Goal: Information Seeking & Learning: Learn about a topic

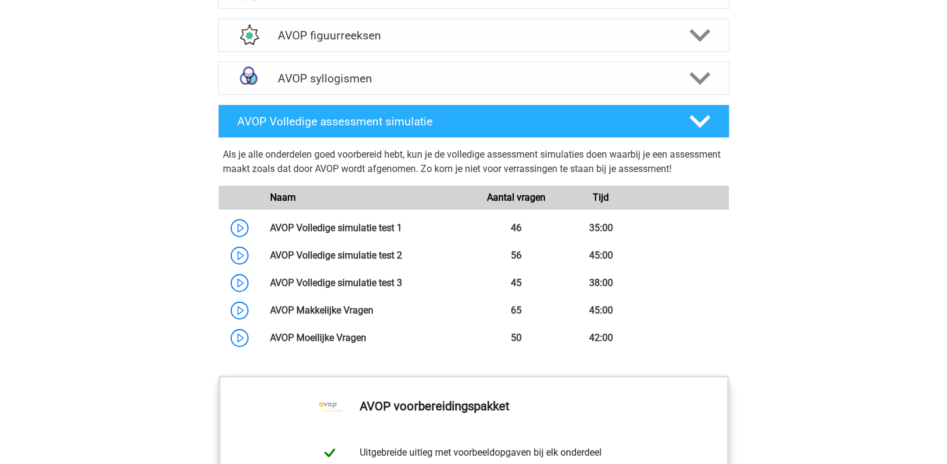
scroll to position [1016, 0]
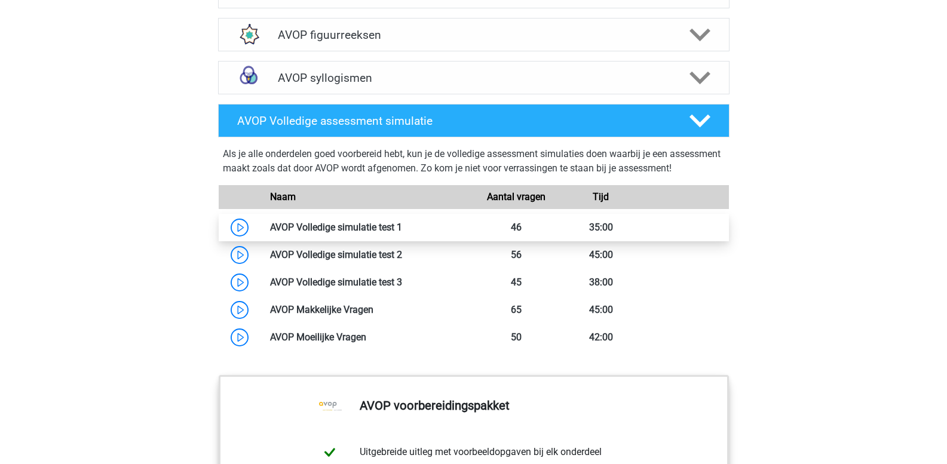
click at [402, 233] on link at bounding box center [402, 227] width 0 height 11
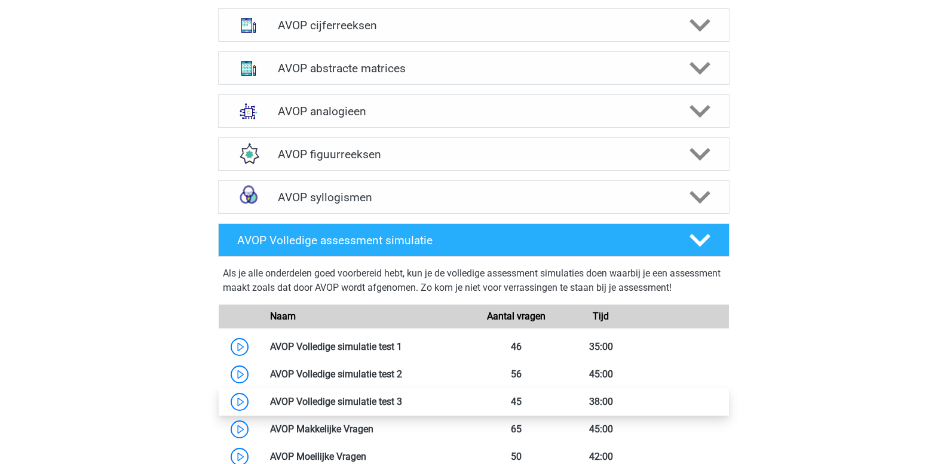
scroll to position [837, 0]
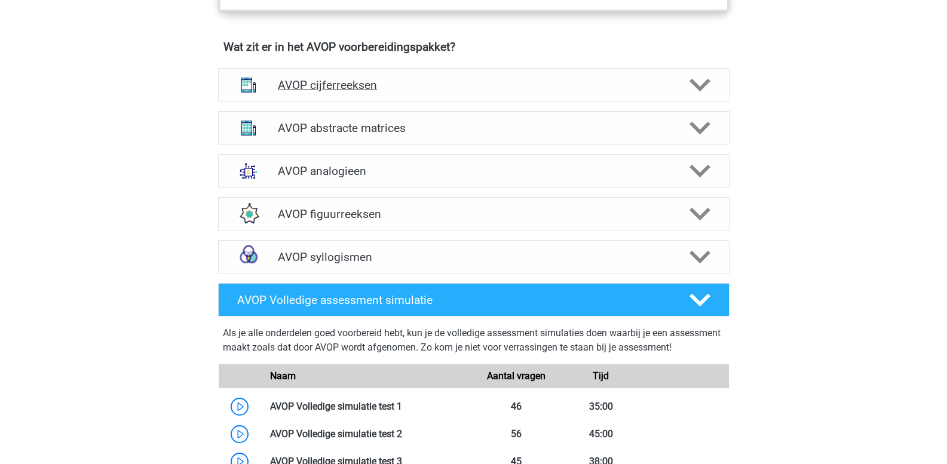
click at [700, 96] on icon at bounding box center [700, 85] width 21 height 21
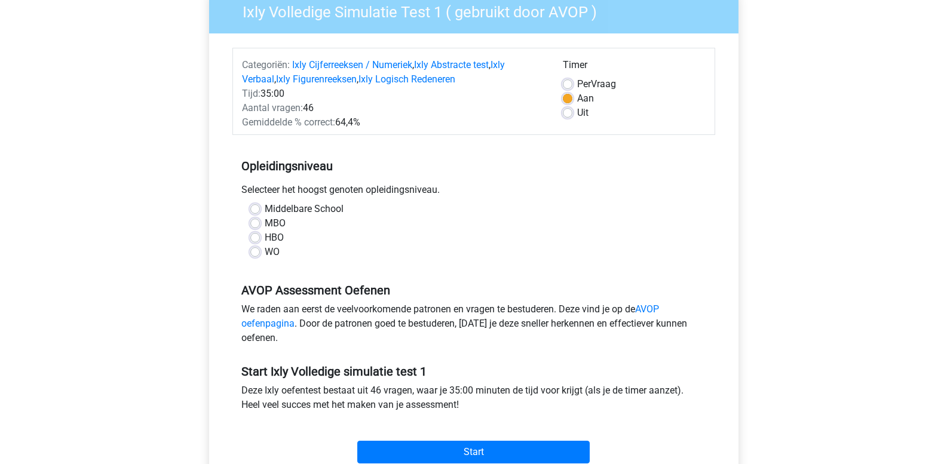
scroll to position [179, 0]
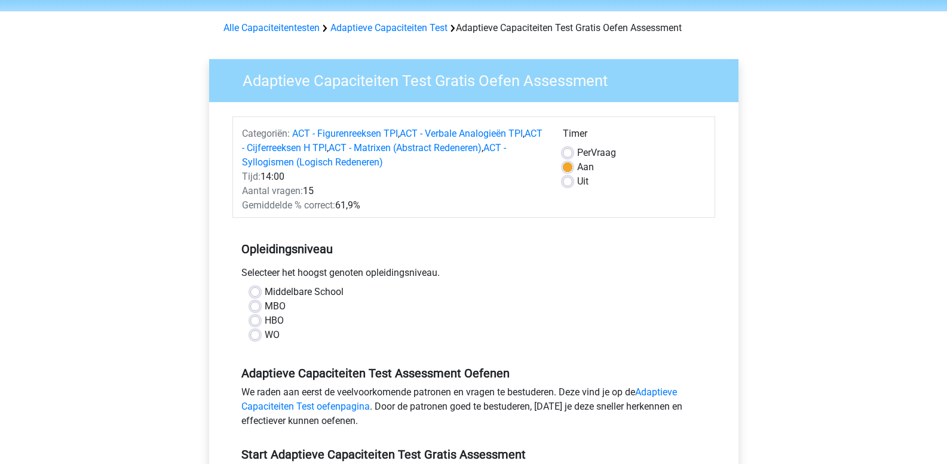
scroll to position [60, 0]
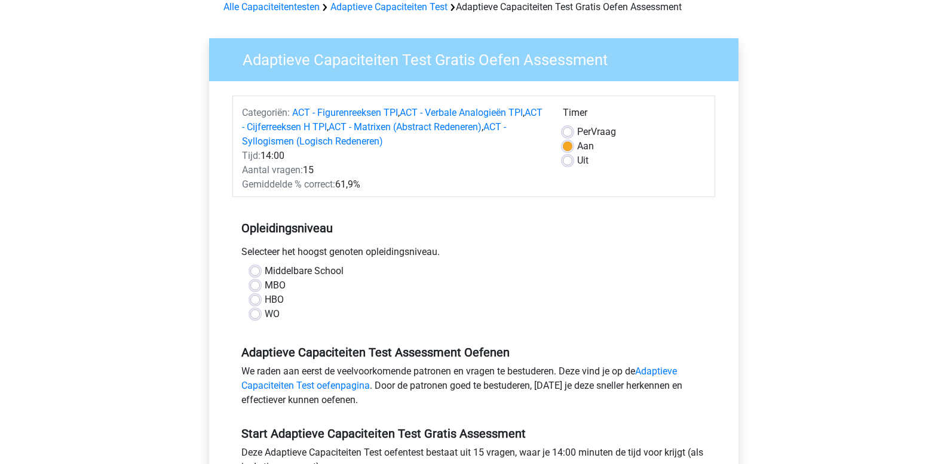
click at [265, 316] on label "WO" at bounding box center [272, 314] width 15 height 14
click at [255, 316] on input "WO" at bounding box center [255, 313] width 10 height 12
radio input "true"
click at [265, 283] on label "MBO" at bounding box center [275, 286] width 21 height 14
click at [257, 283] on input "MBO" at bounding box center [255, 285] width 10 height 12
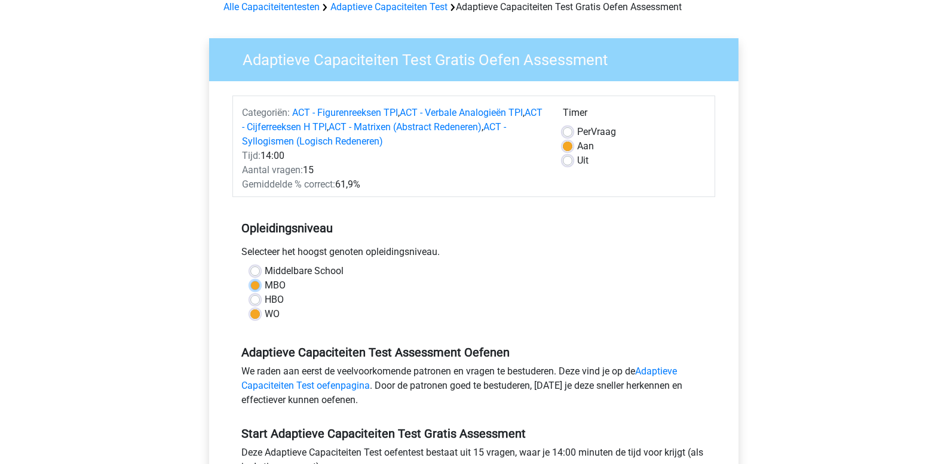
radio input "true"
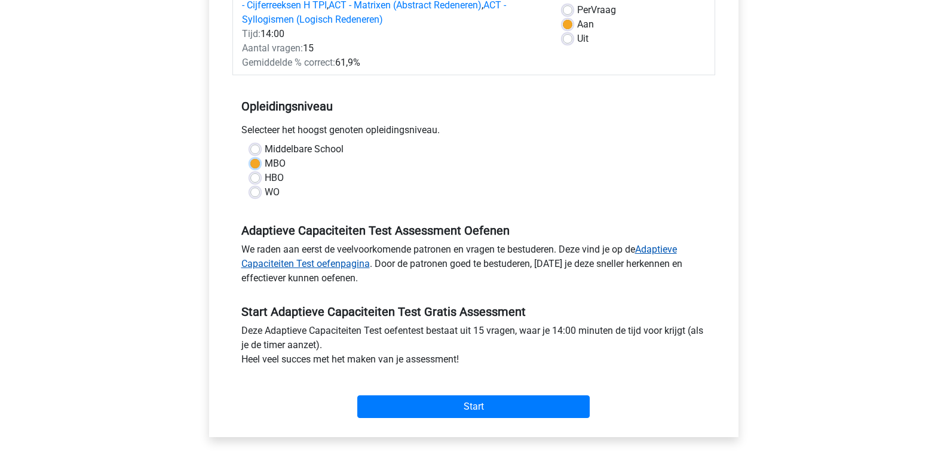
scroll to position [185, 0]
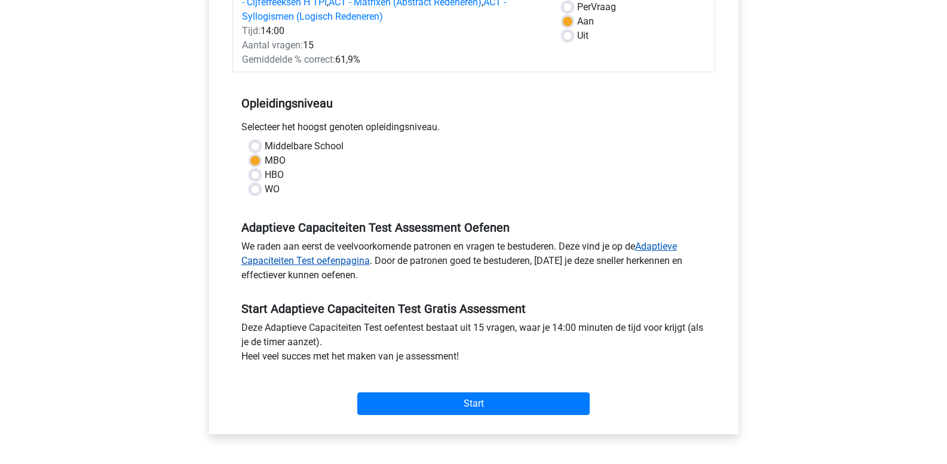
click at [328, 265] on link "Adaptieve Capaciteiten Test oefenpagina" at bounding box center [459, 254] width 436 height 26
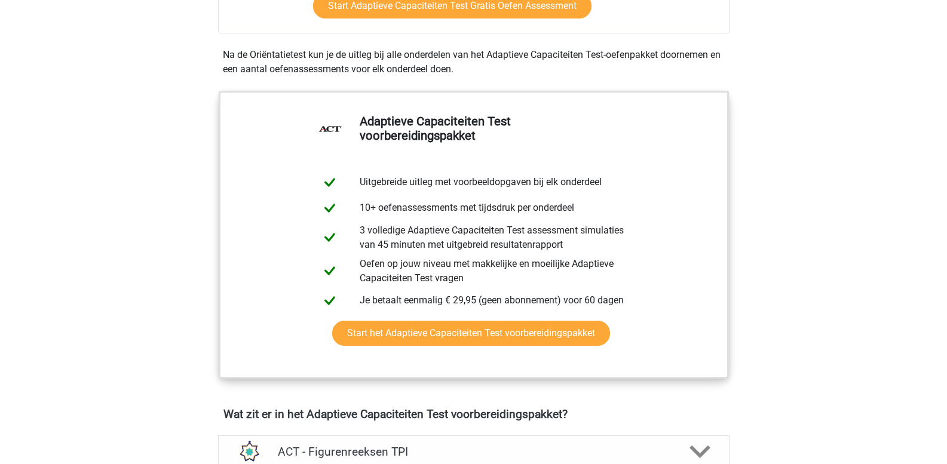
scroll to position [391, 0]
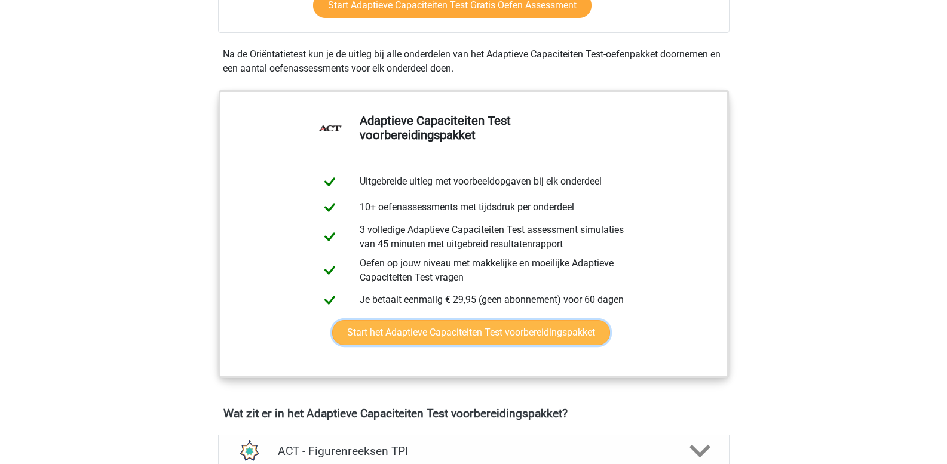
click at [402, 335] on link "Start het Adaptieve Capaciteiten Test voorbereidingspakket" at bounding box center [471, 332] width 278 height 25
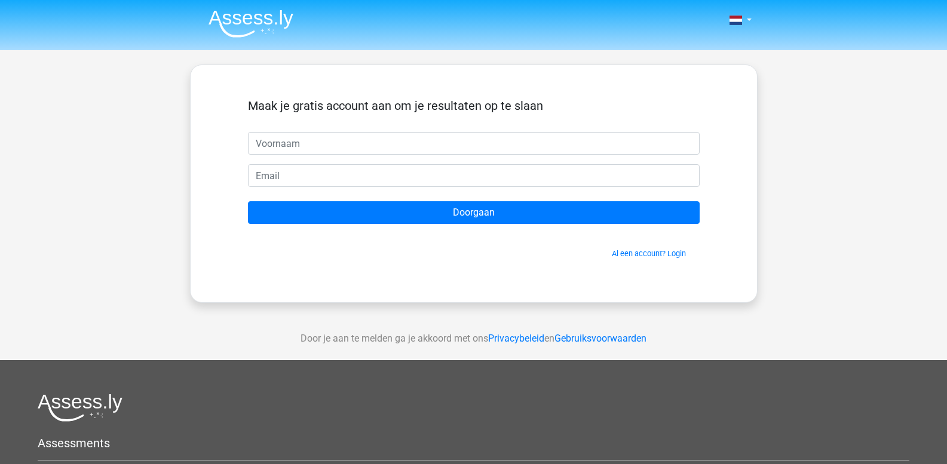
click at [264, 143] on input "text" at bounding box center [474, 143] width 452 height 23
type input "Leo"
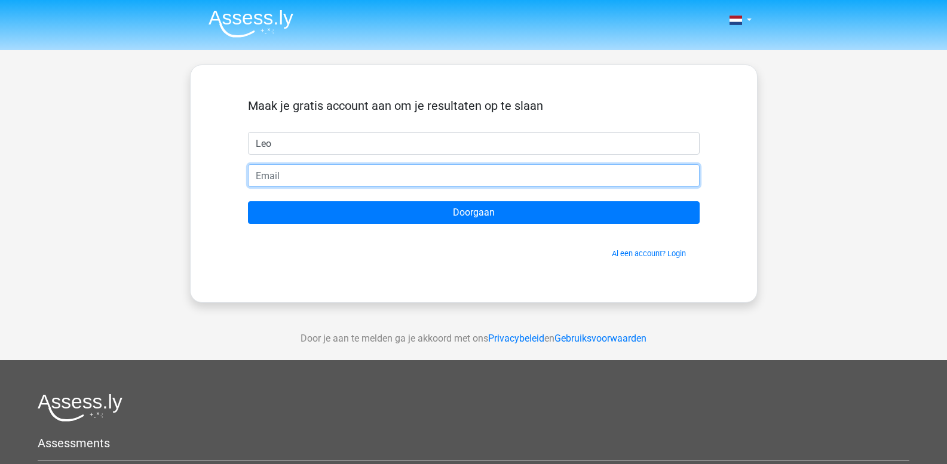
click at [300, 175] on input "email" at bounding box center [474, 175] width 452 height 23
type input "[PERSON_NAME][EMAIL_ADDRESS][PERSON_NAME][DOMAIN_NAME]"
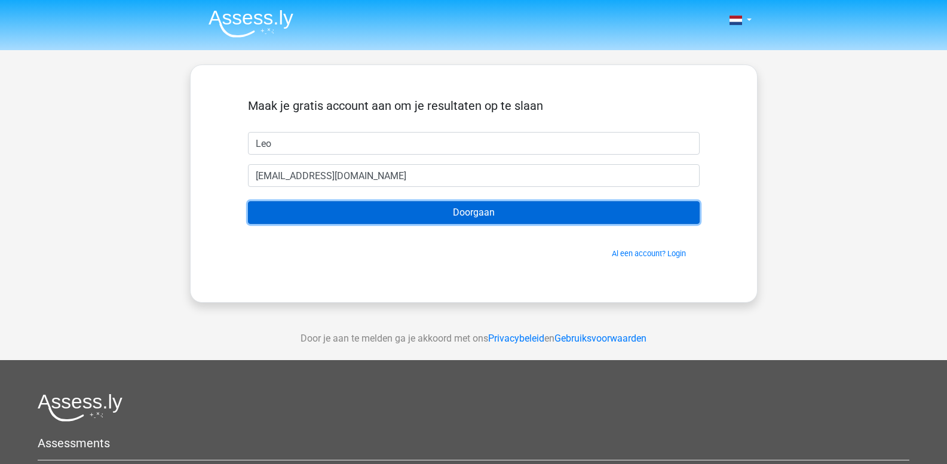
click at [319, 215] on input "Doorgaan" at bounding box center [474, 212] width 452 height 23
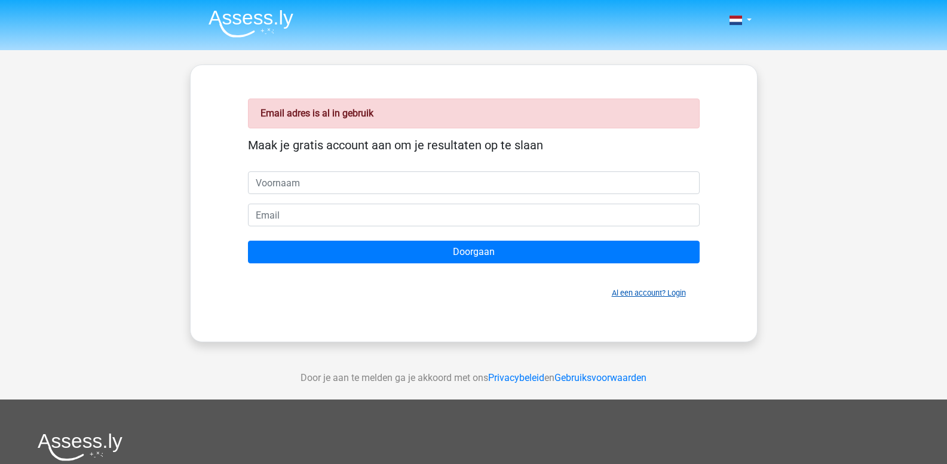
click at [675, 292] on link "Al een account? Login" at bounding box center [649, 293] width 74 height 9
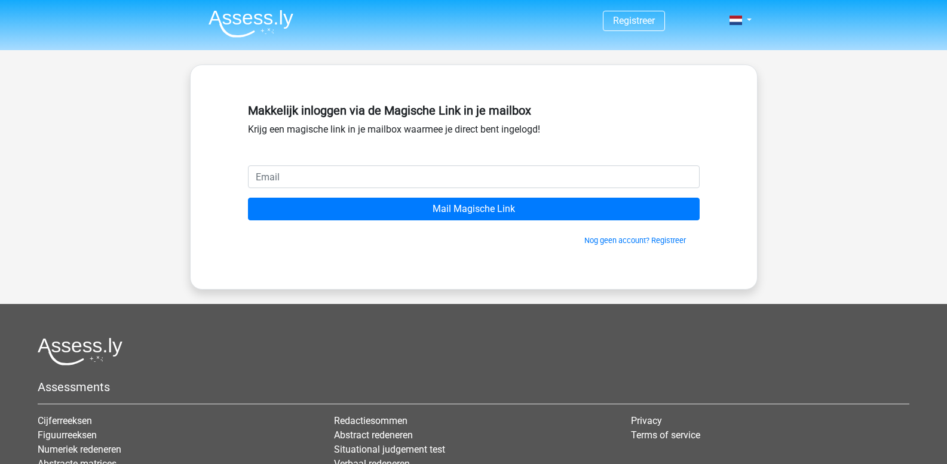
click at [336, 170] on input "email" at bounding box center [474, 177] width 452 height 23
type input "[PERSON_NAME][EMAIL_ADDRESS][PERSON_NAME][DOMAIN_NAME]"
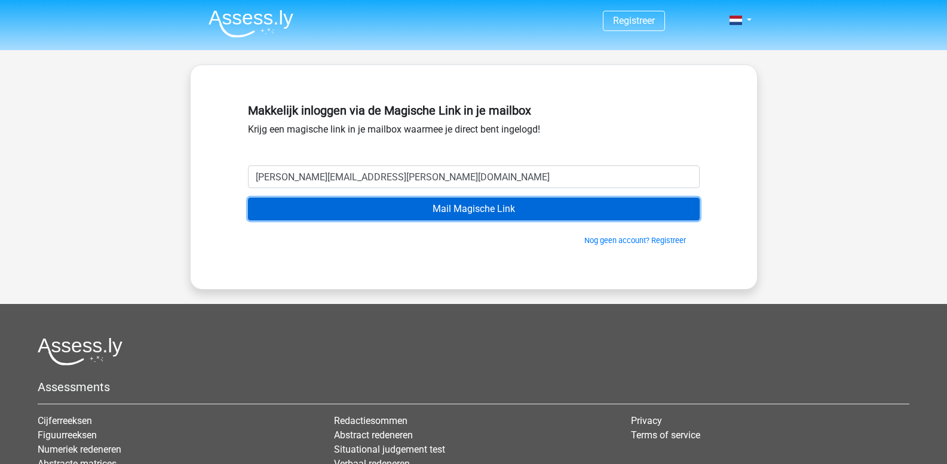
click at [427, 212] on input "Mail Magische Link" at bounding box center [474, 209] width 452 height 23
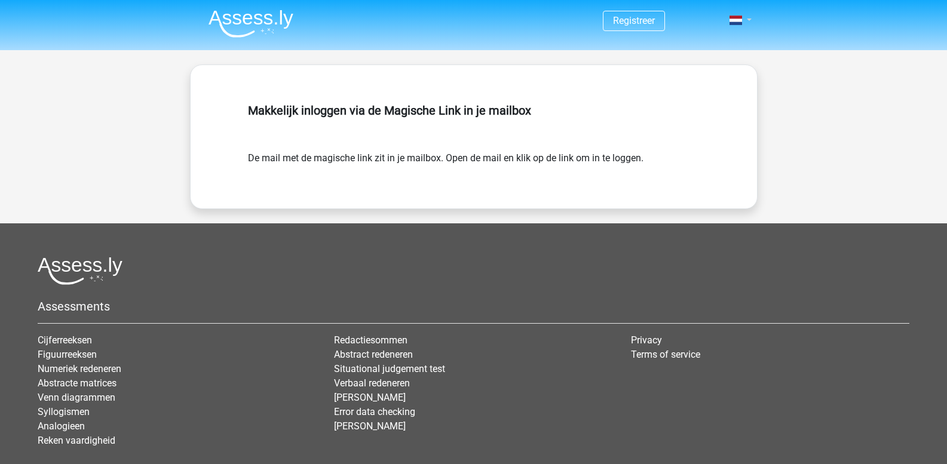
click at [749, 20] on link at bounding box center [737, 20] width 24 height 14
click at [703, 50] on link "Login" at bounding box center [706, 47] width 82 height 19
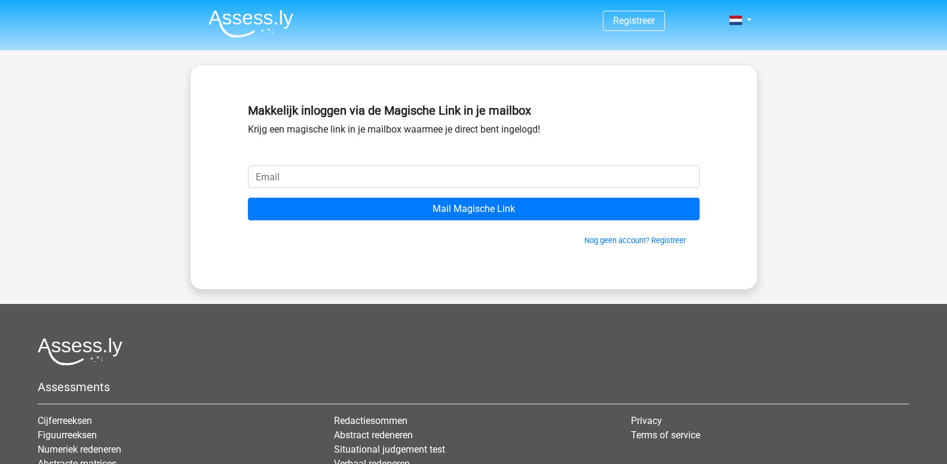
click at [327, 176] on input "email" at bounding box center [474, 177] width 452 height 23
drag, startPoint x: 406, startPoint y: 176, endPoint x: 255, endPoint y: 186, distance: 151.5
click at [256, 186] on input "leo.aertsens@gmail.com" at bounding box center [474, 177] width 452 height 23
type input "leo.aertsens@telenet.be"
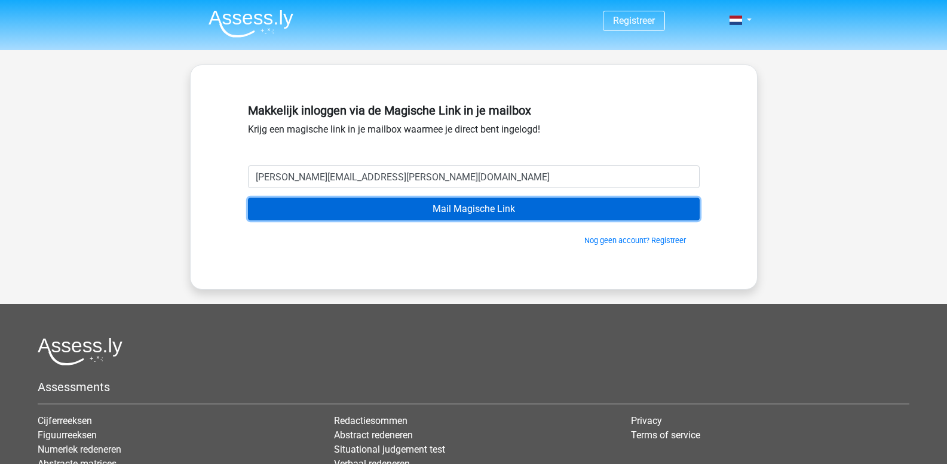
click at [442, 216] on input "Mail Magische Link" at bounding box center [474, 209] width 452 height 23
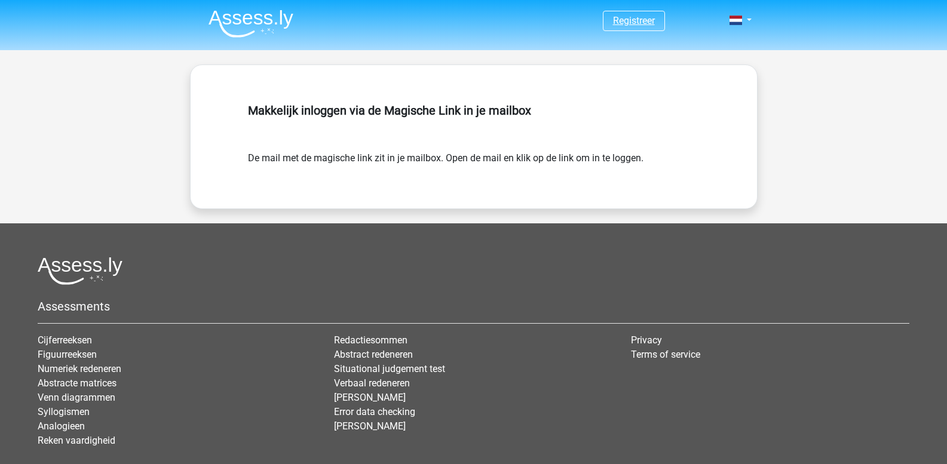
click at [644, 24] on link "Registreer" at bounding box center [634, 20] width 42 height 11
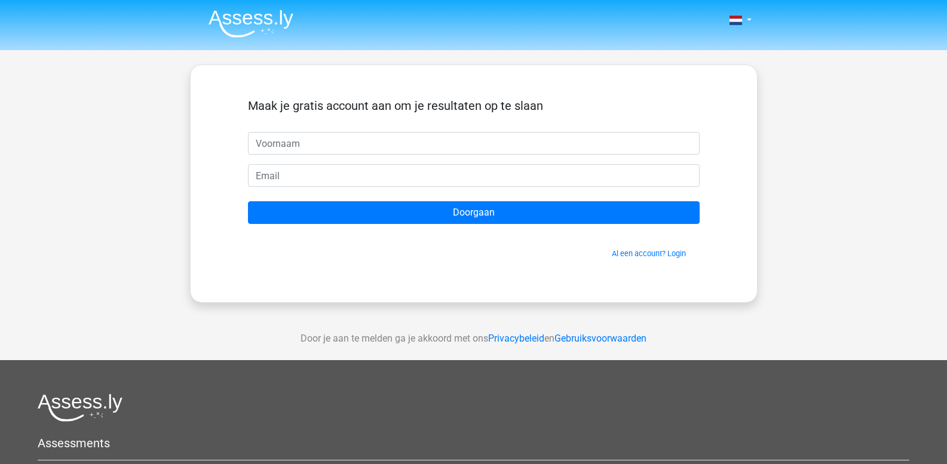
click at [308, 143] on input "text" at bounding box center [474, 143] width 452 height 23
type input "Leo"
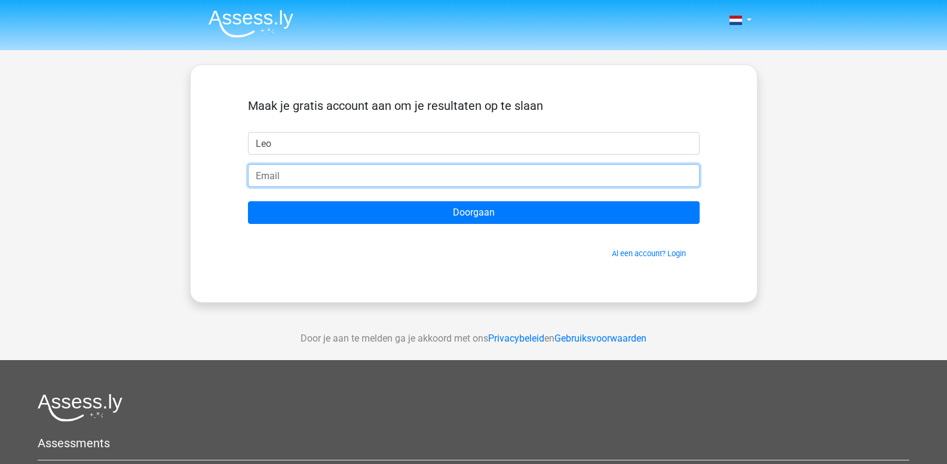
click at [305, 179] on input "email" at bounding box center [474, 175] width 452 height 23
type input "leo.aertsens@telenet.be"
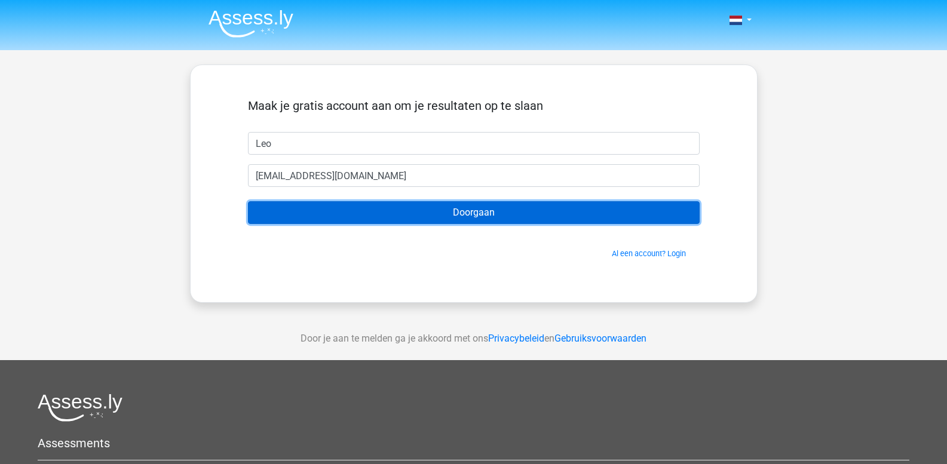
click at [365, 213] on input "Doorgaan" at bounding box center [474, 212] width 452 height 23
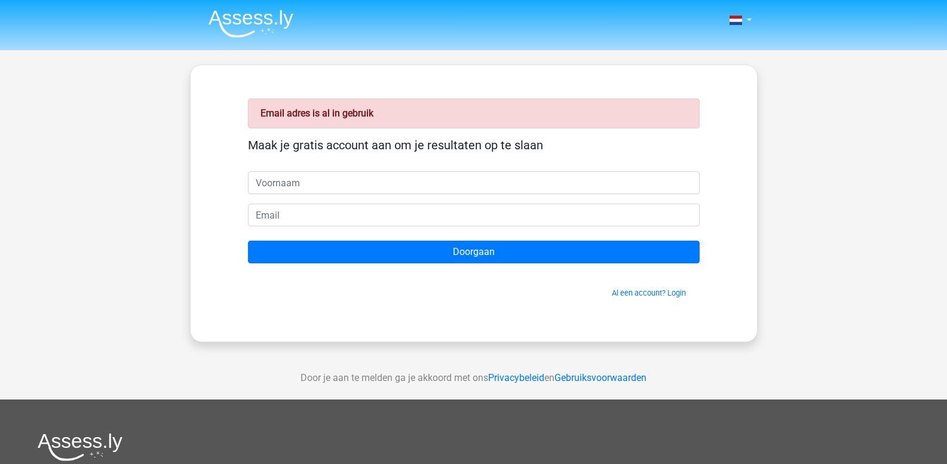
click at [286, 186] on input "text" at bounding box center [474, 183] width 452 height 23
type input "Leo"
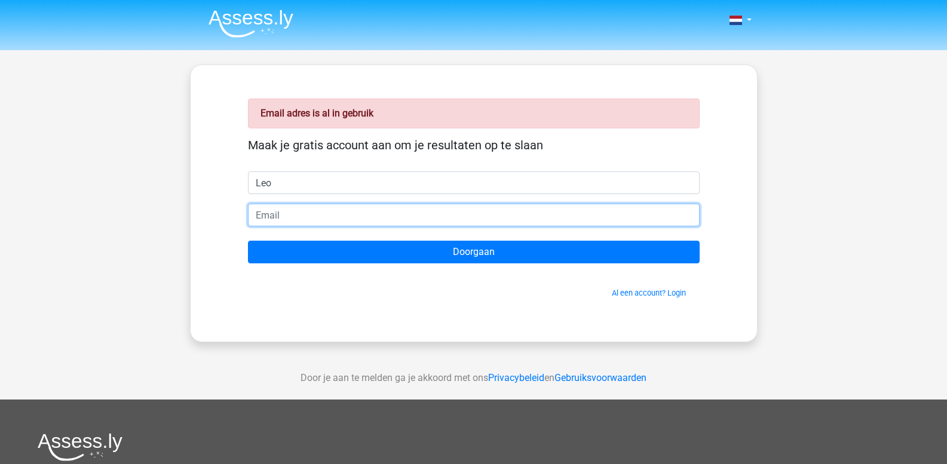
click at [315, 219] on input "email" at bounding box center [474, 215] width 452 height 23
type input "[EMAIL_ADDRESS][DOMAIN_NAME]"
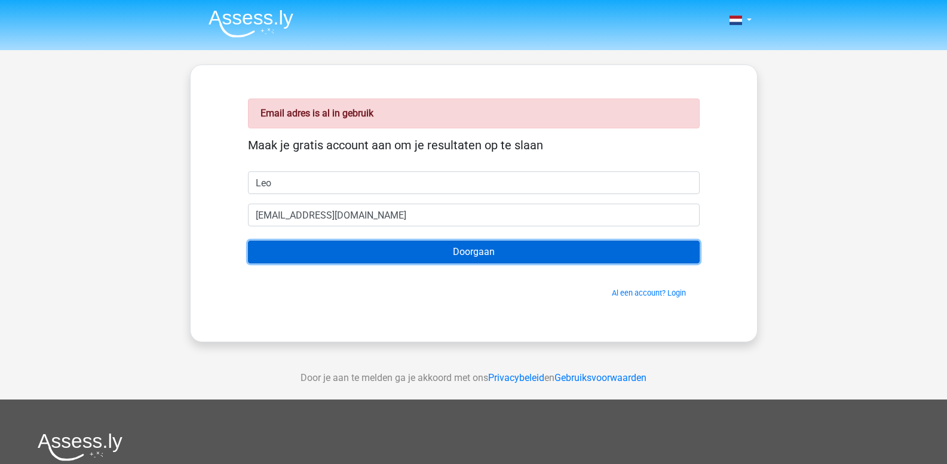
click at [386, 253] on input "Doorgaan" at bounding box center [474, 252] width 452 height 23
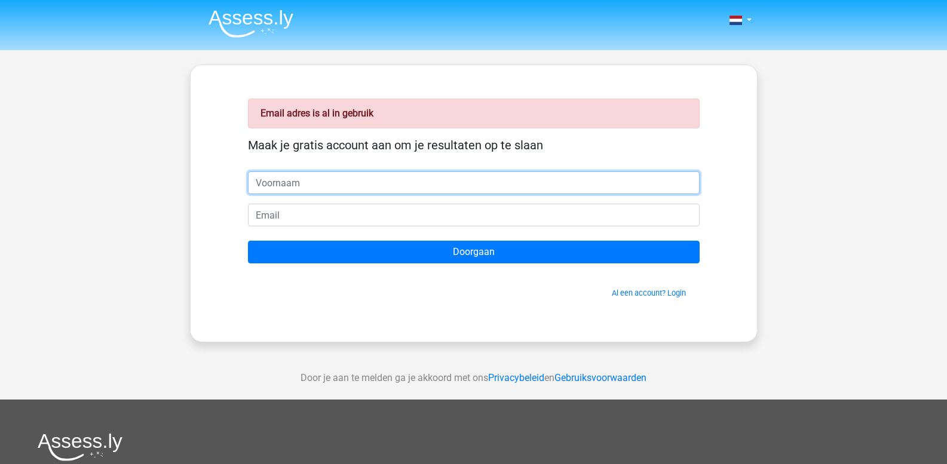
click at [289, 182] on input "text" at bounding box center [474, 183] width 452 height 23
type input "leo"
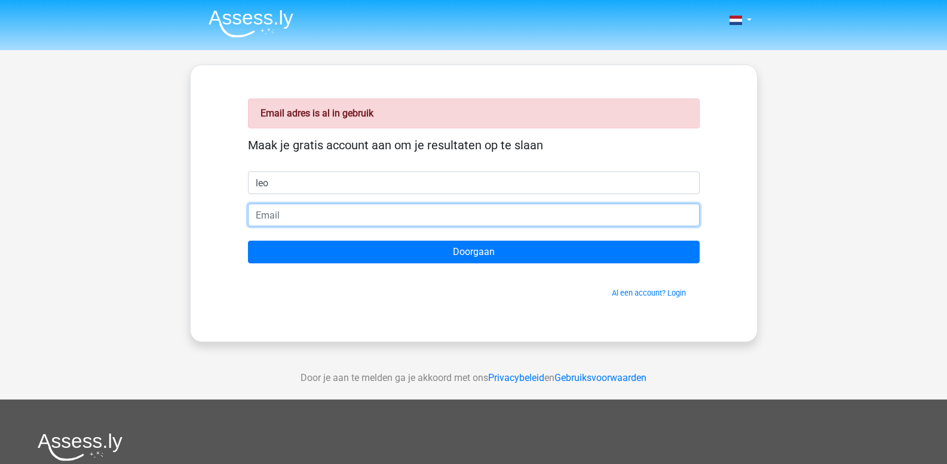
click at [266, 218] on input "email" at bounding box center [474, 215] width 452 height 23
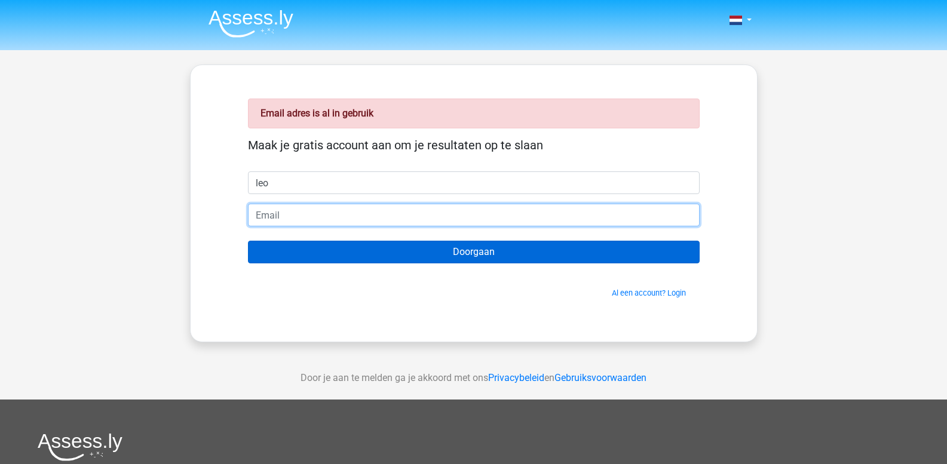
type input "[PERSON_NAME][EMAIL_ADDRESS][PERSON_NAME][DOMAIN_NAME]"
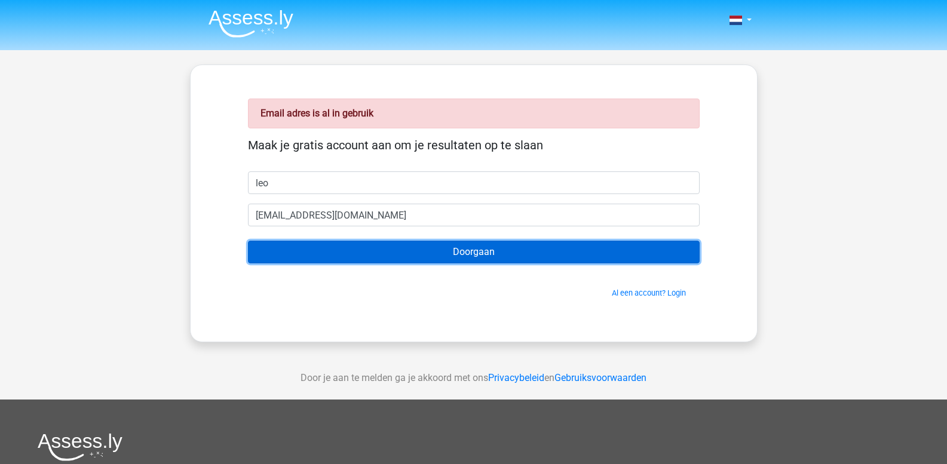
click at [353, 255] on input "Doorgaan" at bounding box center [474, 252] width 452 height 23
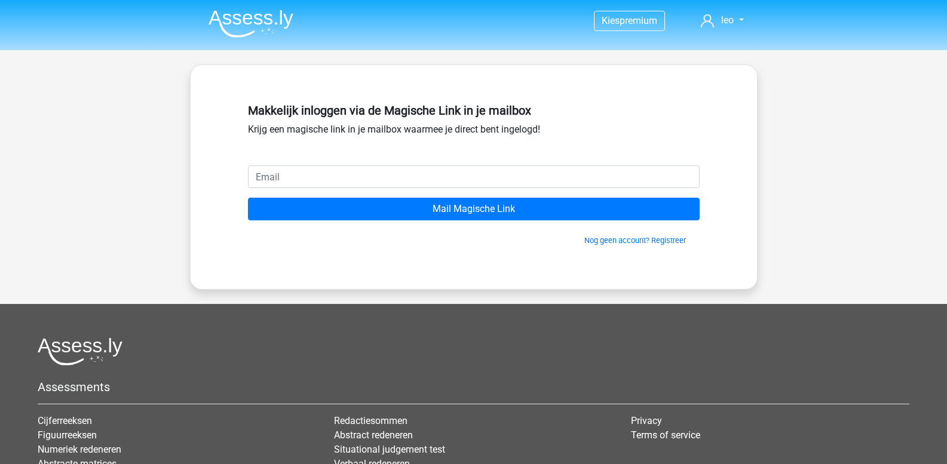
click at [285, 179] on input "email" at bounding box center [474, 177] width 452 height 23
type input "leo.aertsens@gmail.com"
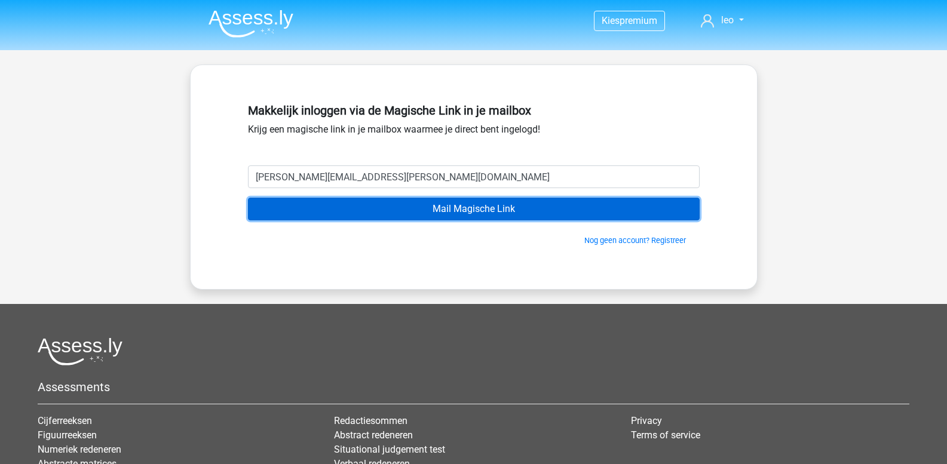
click at [412, 210] on input "Mail Magische Link" at bounding box center [474, 209] width 452 height 23
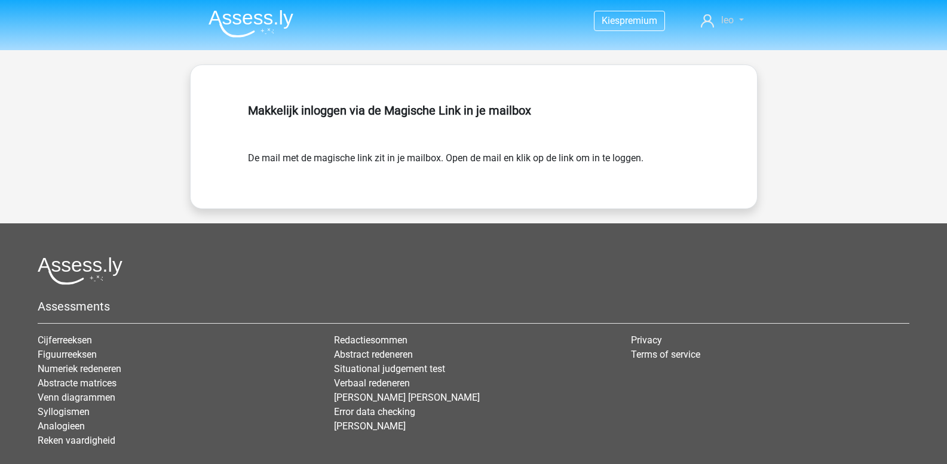
click at [724, 23] on span "leo" at bounding box center [727, 19] width 13 height 11
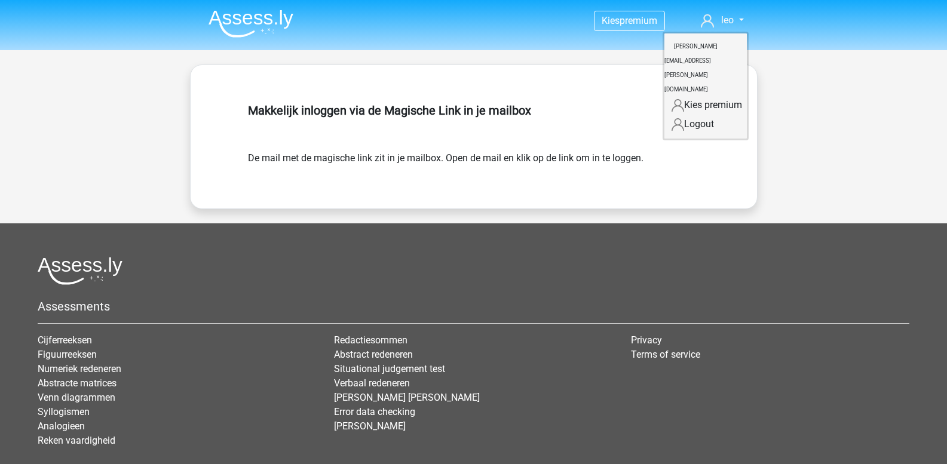
click at [116, 178] on div "Kies premium leo leo.aertsens@gmail.com" at bounding box center [473, 269] width 947 height 539
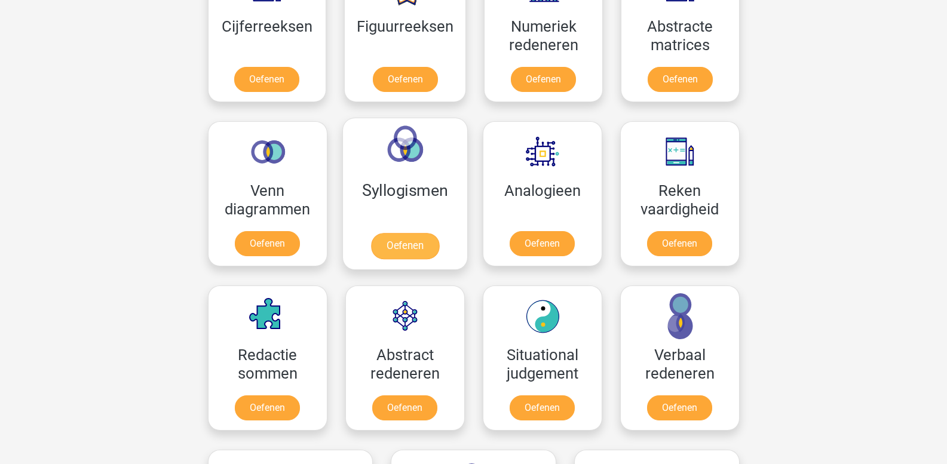
scroll to position [657, 0]
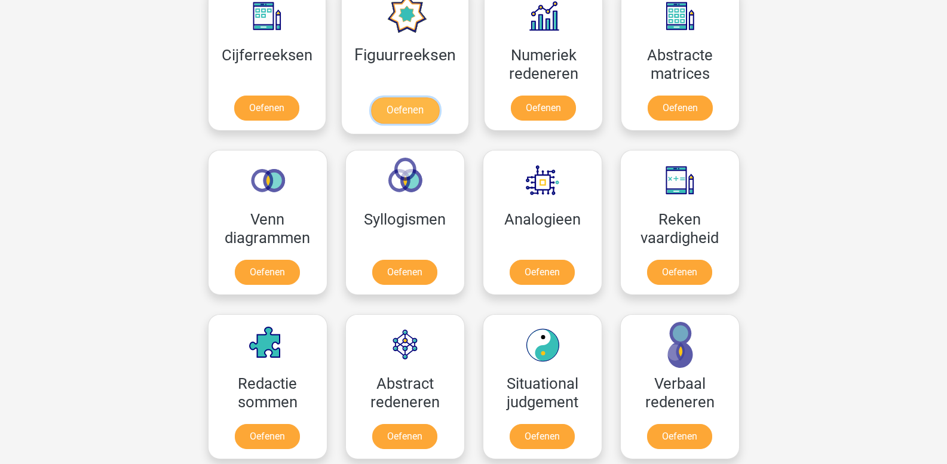
click at [420, 102] on link "Oefenen" at bounding box center [405, 110] width 68 height 26
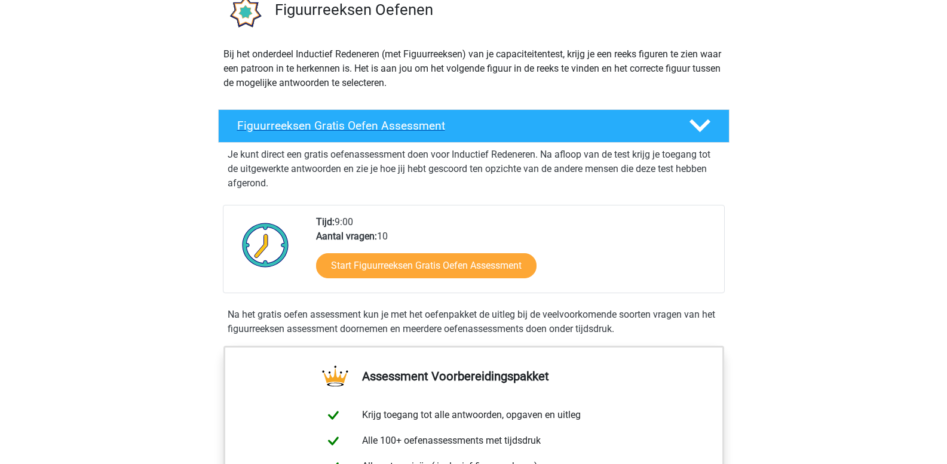
scroll to position [120, 0]
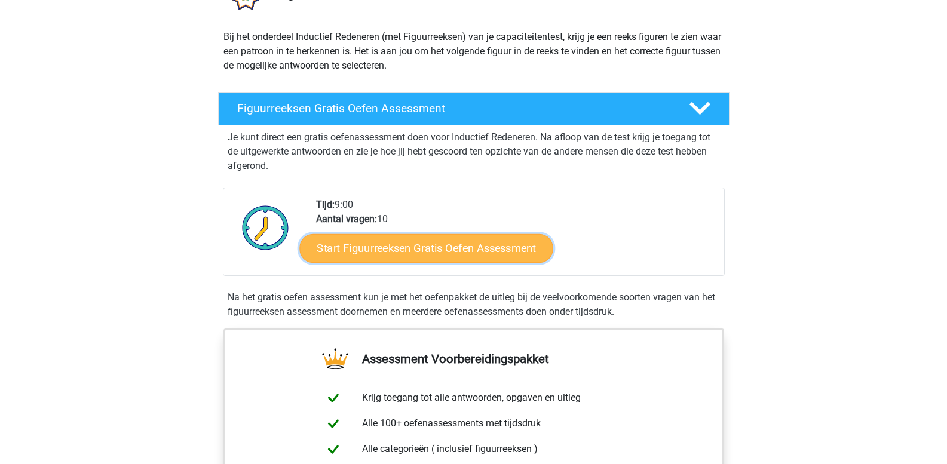
click at [477, 241] on link "Start Figuurreeksen Gratis Oefen Assessment" at bounding box center [425, 248] width 253 height 29
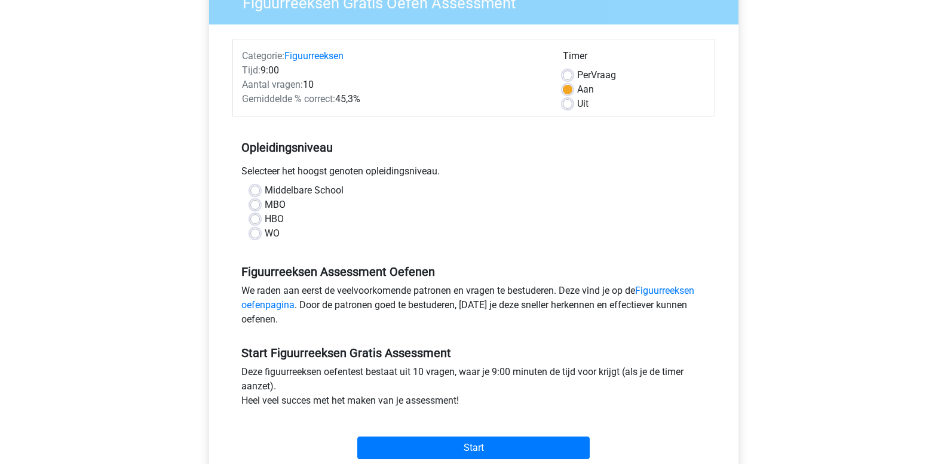
scroll to position [120, 0]
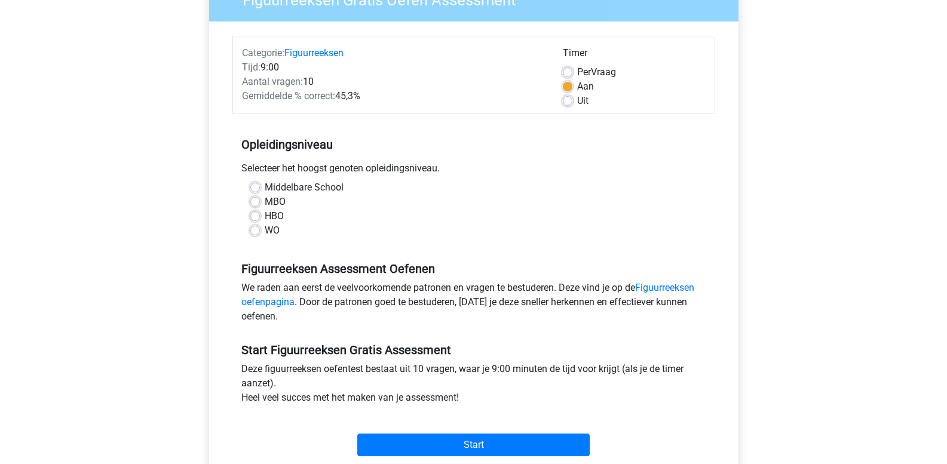
click at [265, 228] on label "WO" at bounding box center [272, 231] width 15 height 14
click at [257, 228] on input "WO" at bounding box center [255, 230] width 10 height 12
radio input "true"
click at [265, 202] on label "MBO" at bounding box center [275, 202] width 21 height 14
click at [256, 202] on input "MBO" at bounding box center [255, 201] width 10 height 12
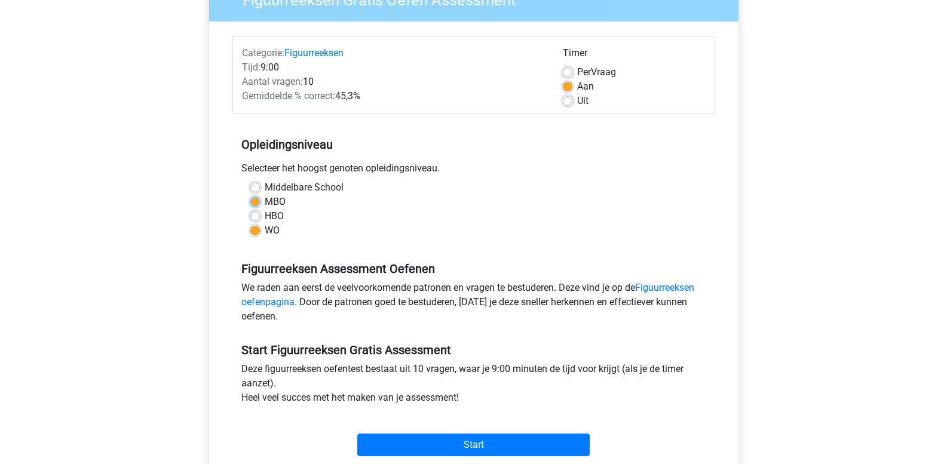
radio input "true"
click at [265, 234] on label "WO" at bounding box center [272, 231] width 15 height 14
click at [258, 234] on input "WO" at bounding box center [255, 230] width 10 height 12
radio input "true"
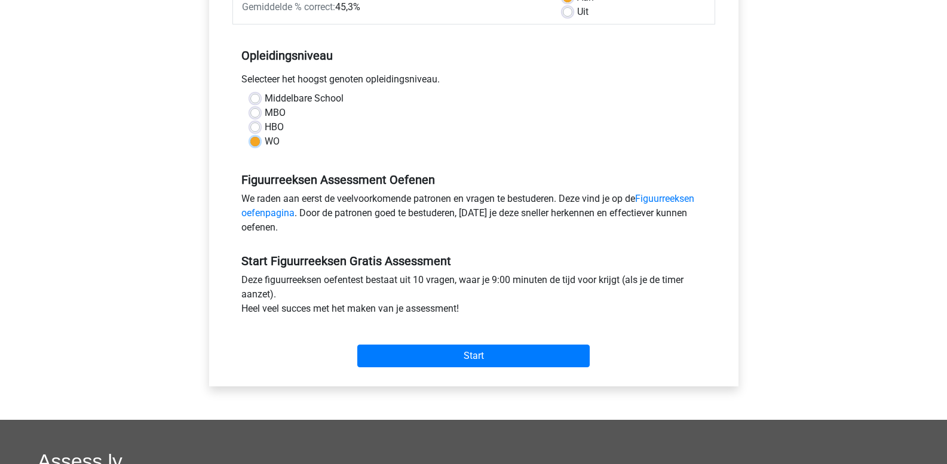
scroll to position [239, 0]
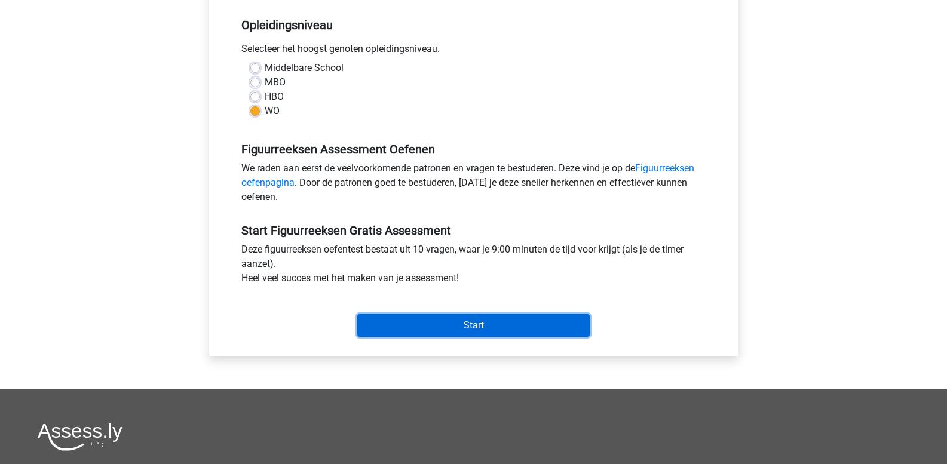
click at [458, 325] on input "Start" at bounding box center [473, 325] width 232 height 23
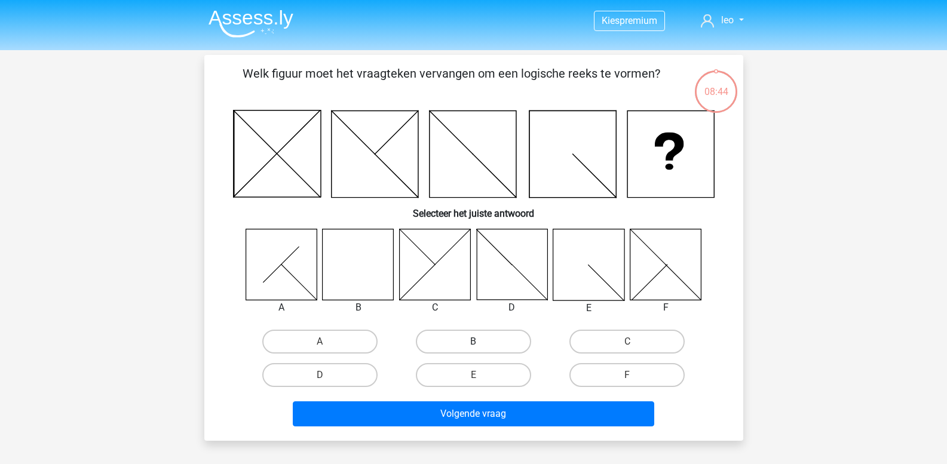
click at [454, 336] on label "B" at bounding box center [473, 342] width 115 height 24
click at [473, 342] on input "B" at bounding box center [477, 346] width 8 height 8
radio input "true"
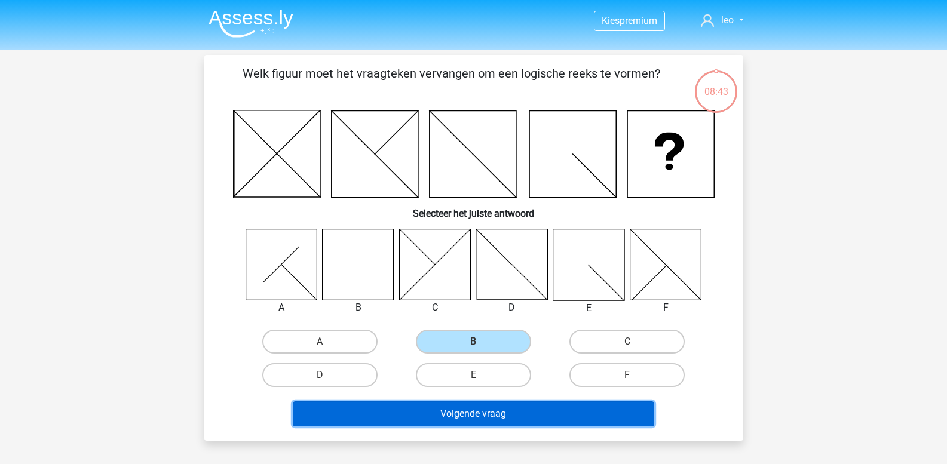
click at [451, 412] on button "Volgende vraag" at bounding box center [474, 414] width 362 height 25
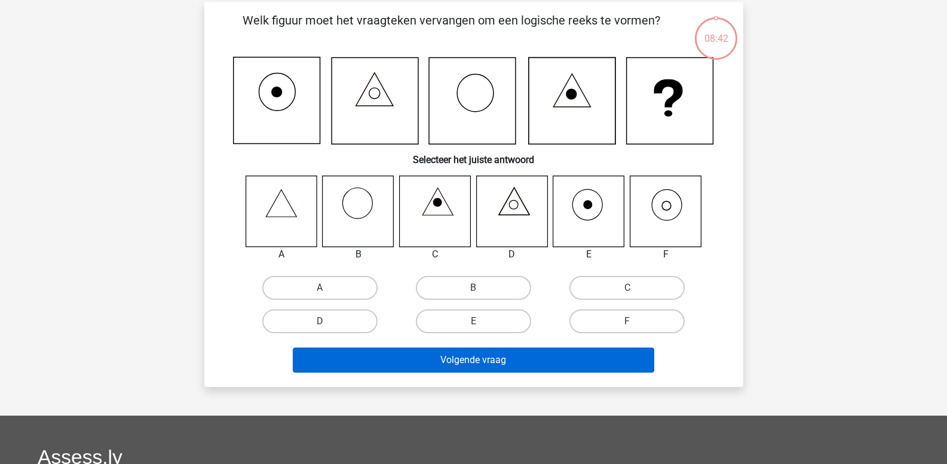
scroll to position [55, 0]
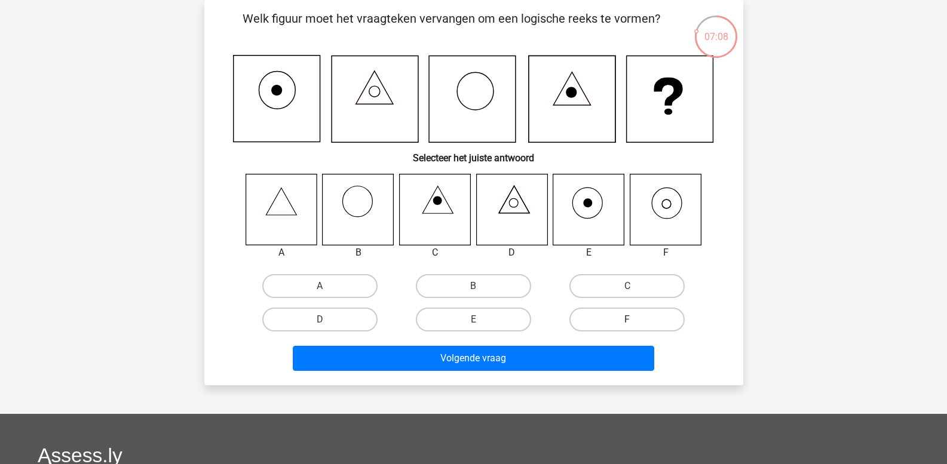
click at [598, 322] on label "F" at bounding box center [627, 320] width 115 height 24
click at [628, 322] on input "F" at bounding box center [632, 324] width 8 height 8
radio input "true"
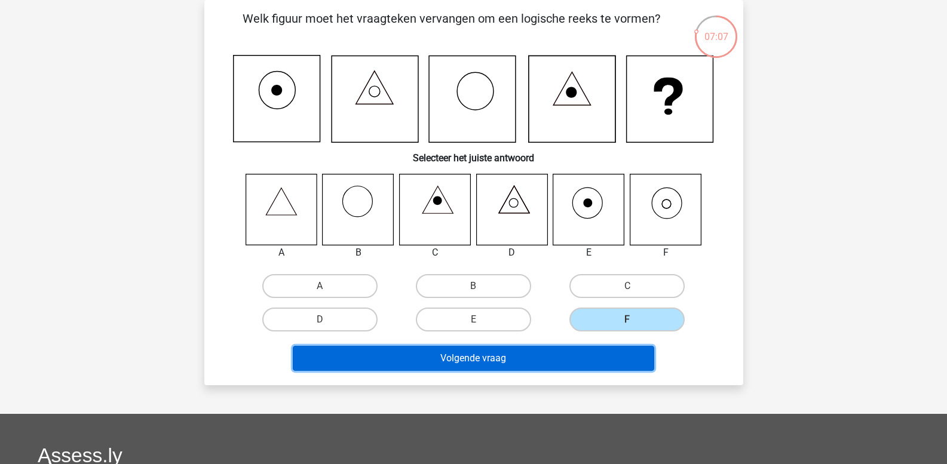
click at [539, 358] on button "Volgende vraag" at bounding box center [474, 358] width 362 height 25
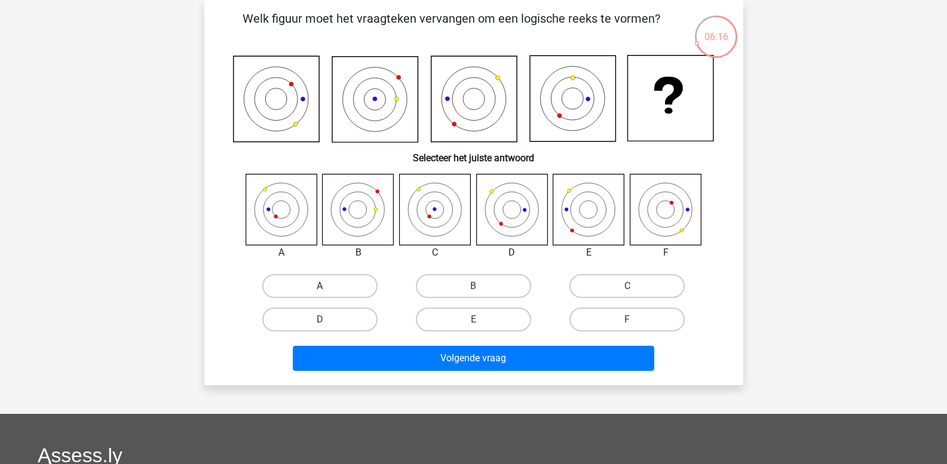
click at [323, 284] on label "A" at bounding box center [319, 286] width 115 height 24
click at [323, 286] on input "A" at bounding box center [324, 290] width 8 height 8
radio input "true"
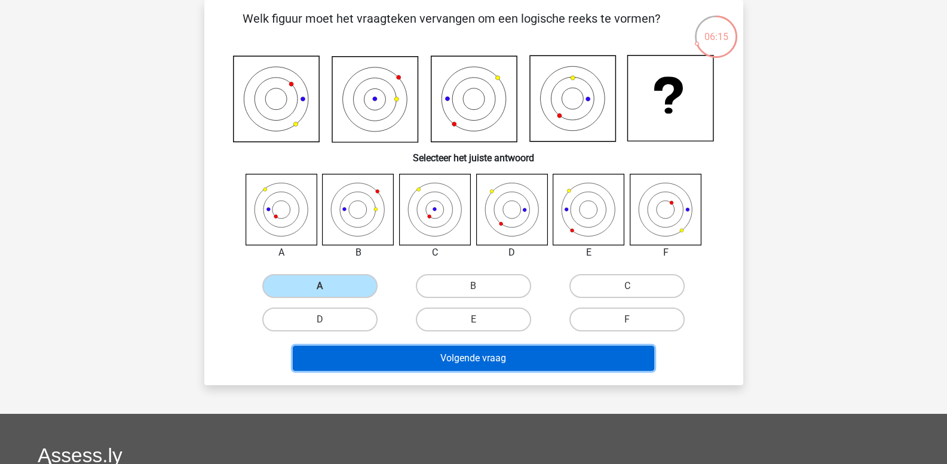
click at [381, 360] on button "Volgende vraag" at bounding box center [474, 358] width 362 height 25
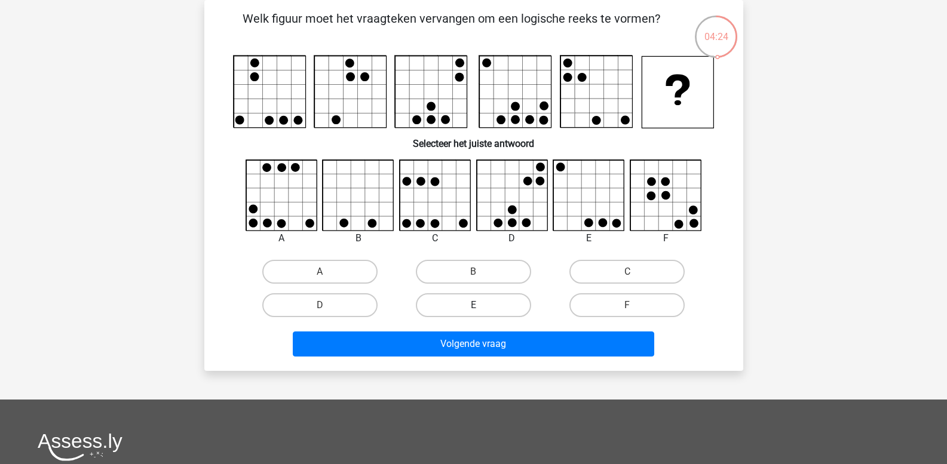
click at [489, 304] on label "E" at bounding box center [473, 305] width 115 height 24
click at [481, 305] on input "E" at bounding box center [477, 309] width 8 height 8
radio input "true"
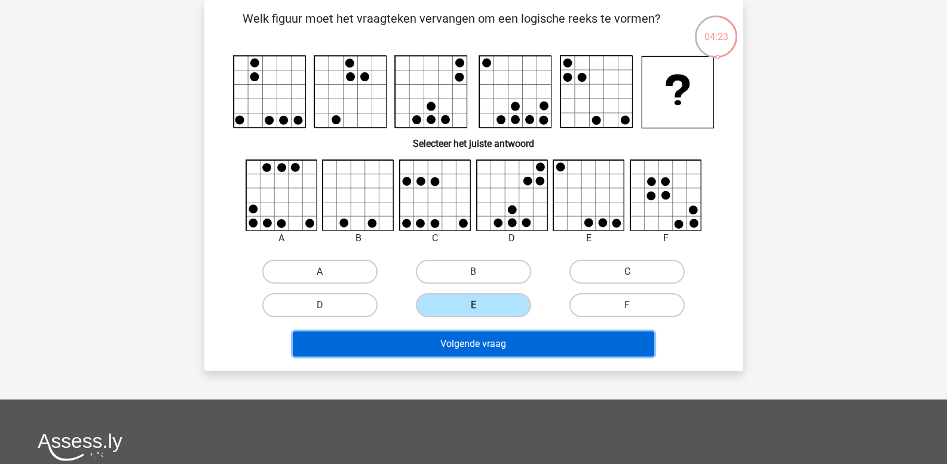
click at [487, 347] on button "Volgende vraag" at bounding box center [474, 344] width 362 height 25
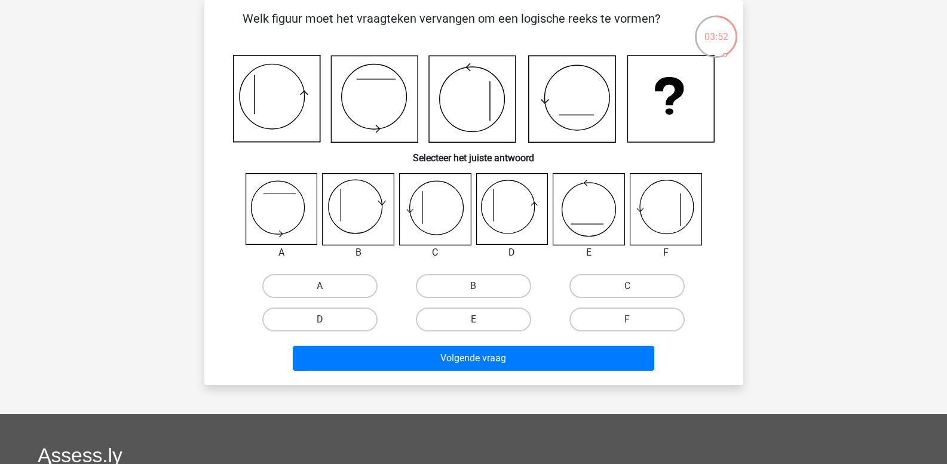
click at [341, 319] on label "D" at bounding box center [319, 320] width 115 height 24
click at [328, 320] on input "D" at bounding box center [324, 324] width 8 height 8
radio input "true"
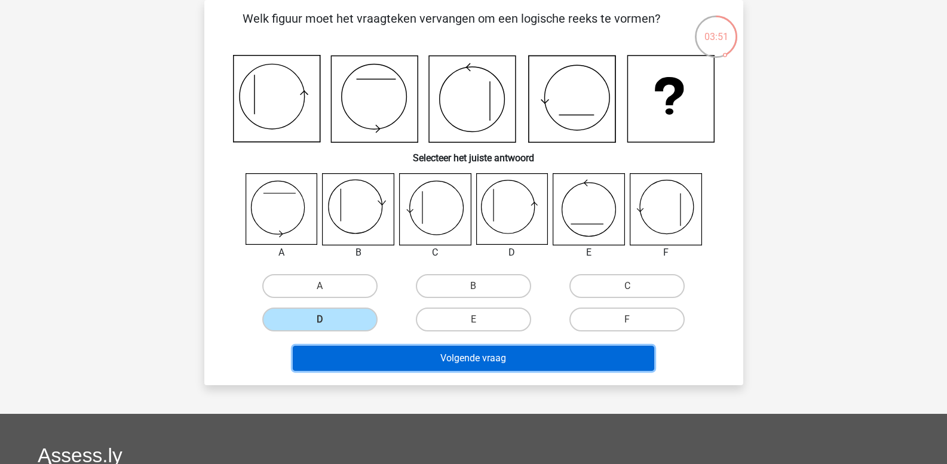
click at [387, 356] on button "Volgende vraag" at bounding box center [474, 358] width 362 height 25
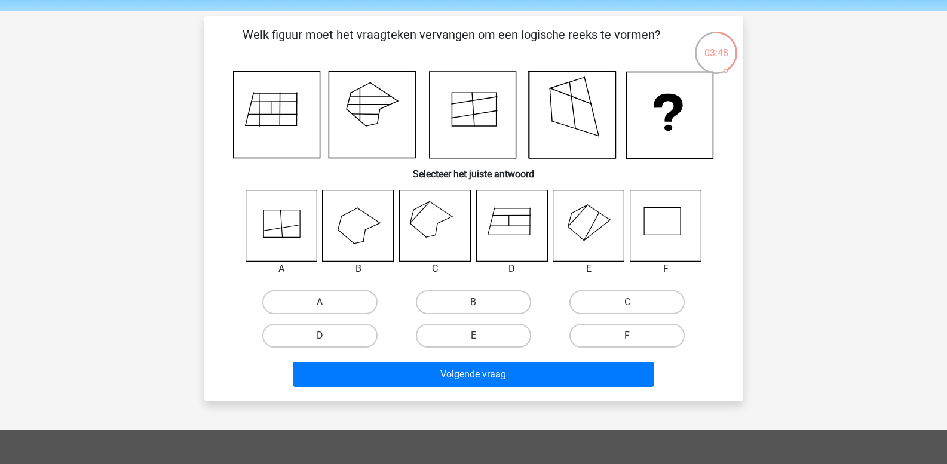
scroll to position [60, 0]
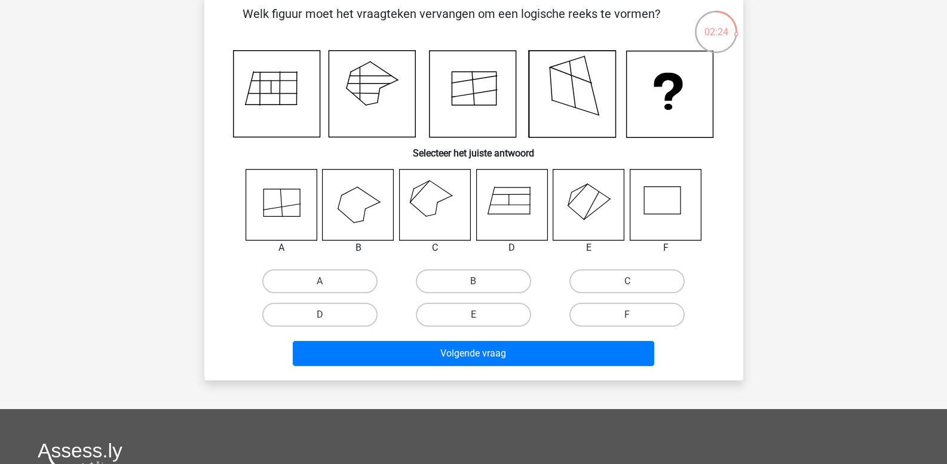
click at [289, 210] on icon at bounding box center [281, 204] width 71 height 71
click at [339, 279] on label "A" at bounding box center [319, 282] width 115 height 24
click at [328, 282] on input "A" at bounding box center [324, 286] width 8 height 8
radio input "true"
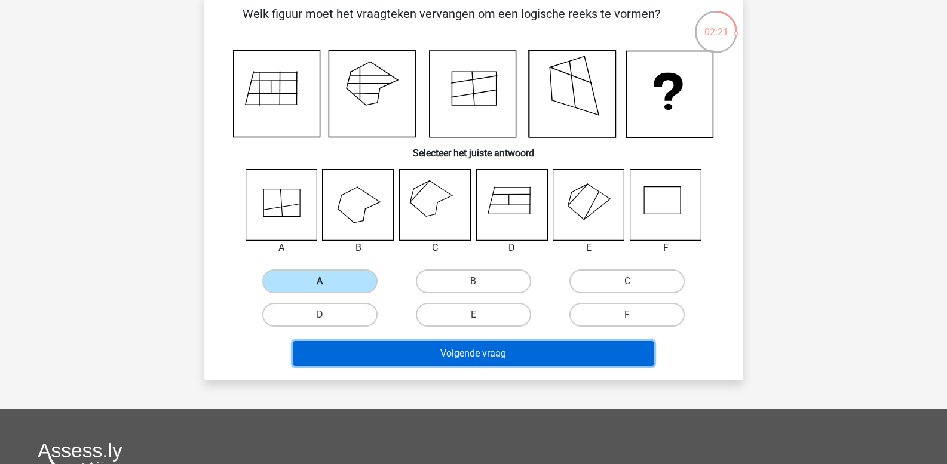
click at [405, 351] on button "Volgende vraag" at bounding box center [474, 353] width 362 height 25
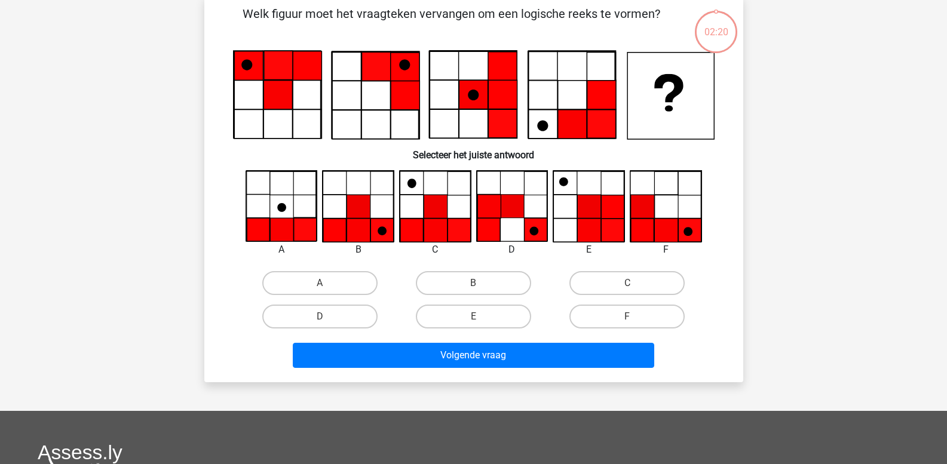
scroll to position [55, 0]
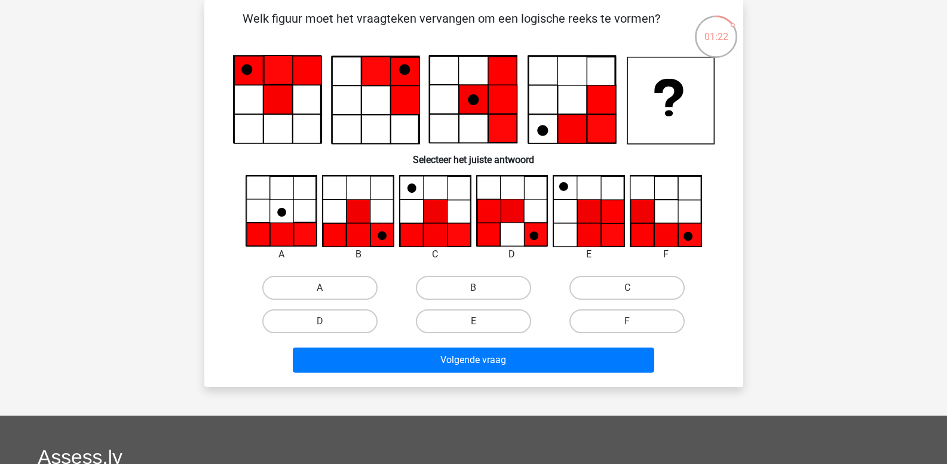
click at [475, 324] on input "E" at bounding box center [477, 326] width 8 height 8
radio input "true"
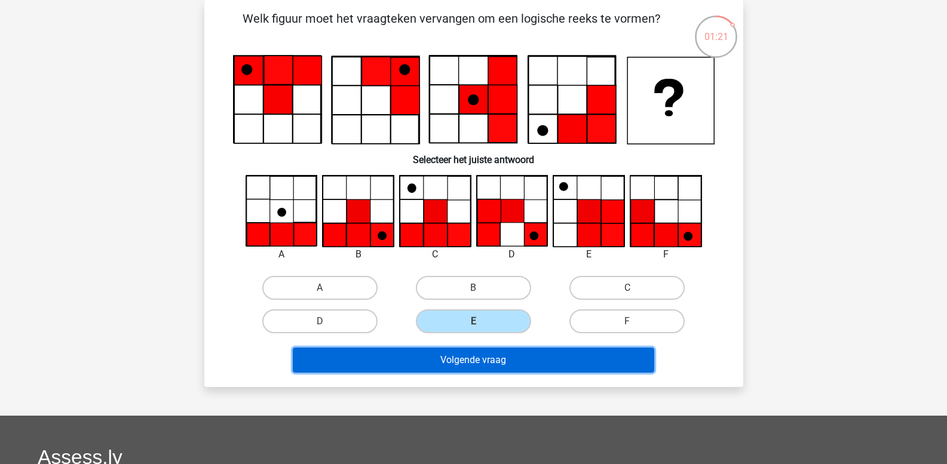
click at [480, 359] on button "Volgende vraag" at bounding box center [474, 360] width 362 height 25
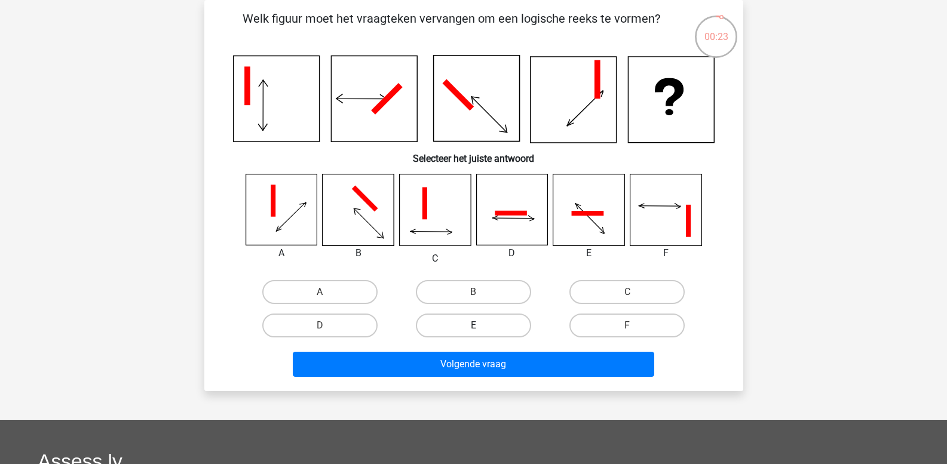
click at [472, 328] on label "E" at bounding box center [473, 326] width 115 height 24
click at [473, 328] on input "E" at bounding box center [477, 330] width 8 height 8
radio input "true"
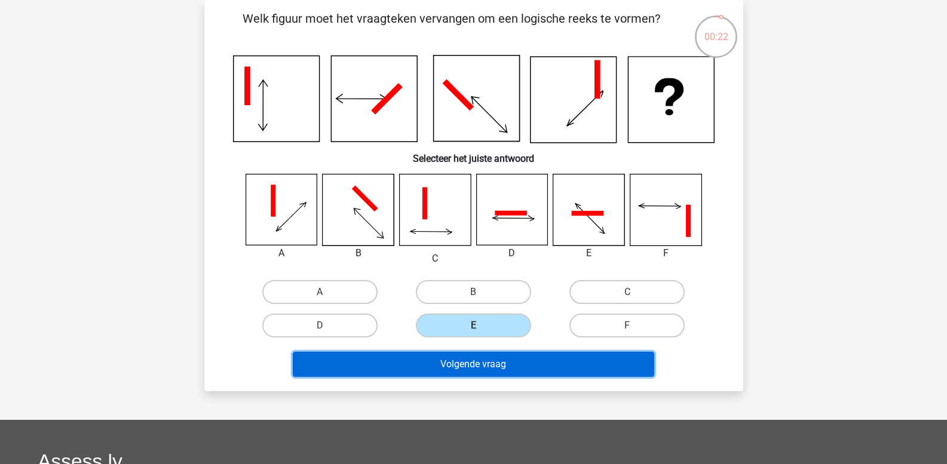
click at [498, 363] on button "Volgende vraag" at bounding box center [474, 364] width 362 height 25
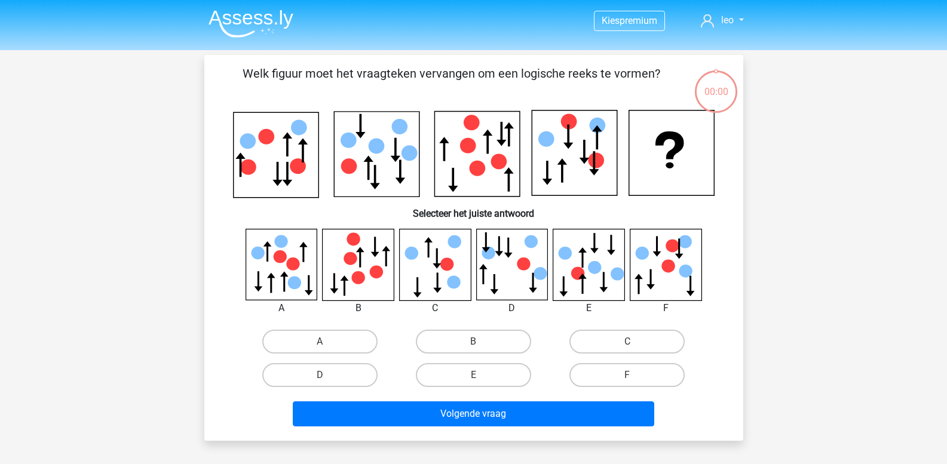
scroll to position [55, 0]
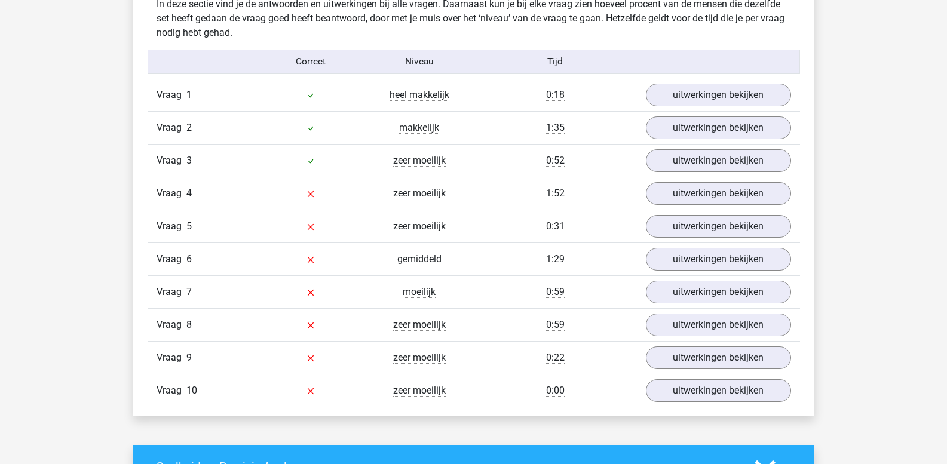
scroll to position [956, 0]
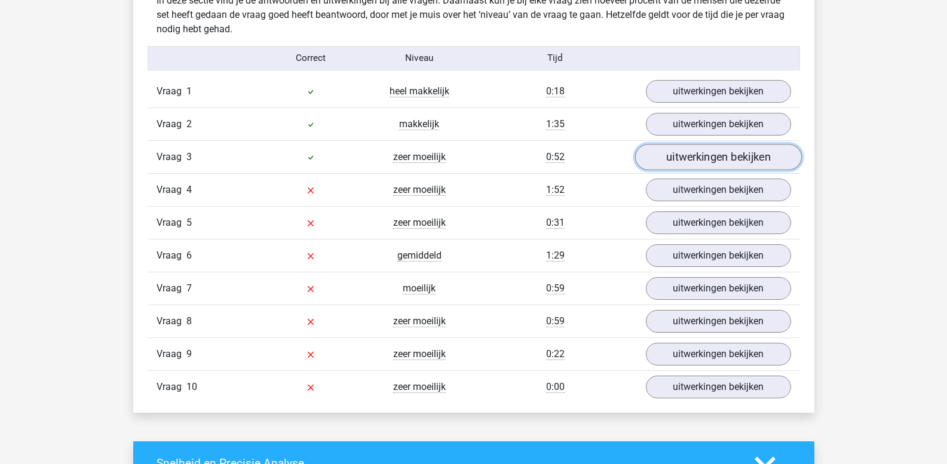
click at [683, 161] on link "uitwerkingen bekijken" at bounding box center [718, 158] width 167 height 26
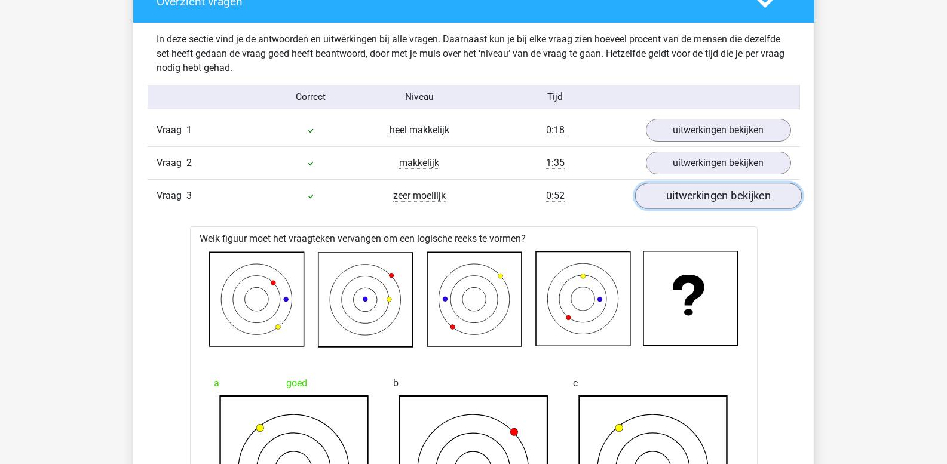
scroll to position [897, 0]
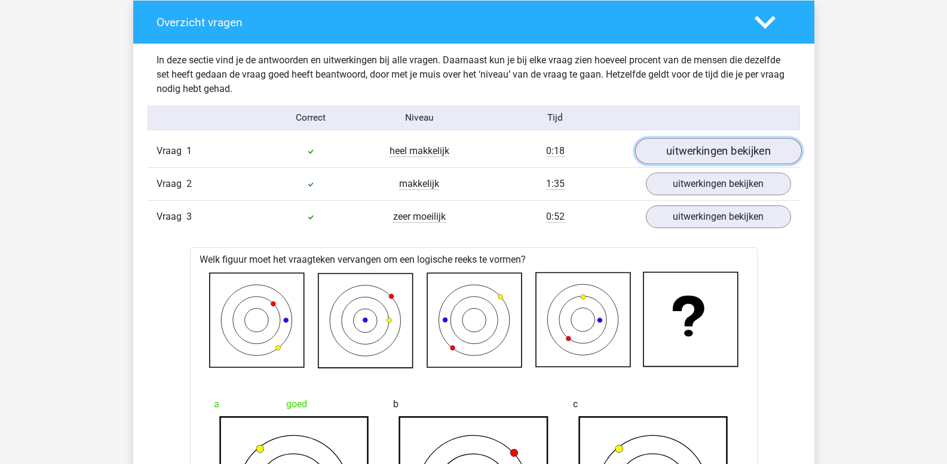
click at [687, 155] on link "uitwerkingen bekijken" at bounding box center [718, 152] width 167 height 26
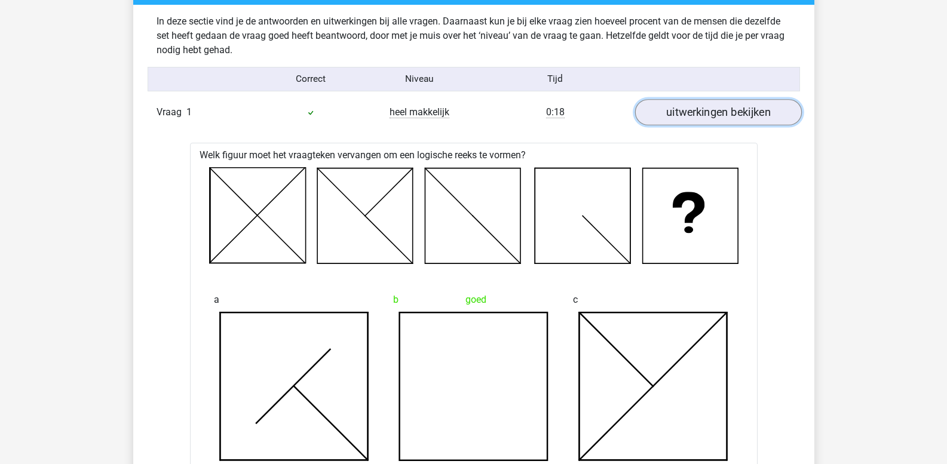
scroll to position [956, 0]
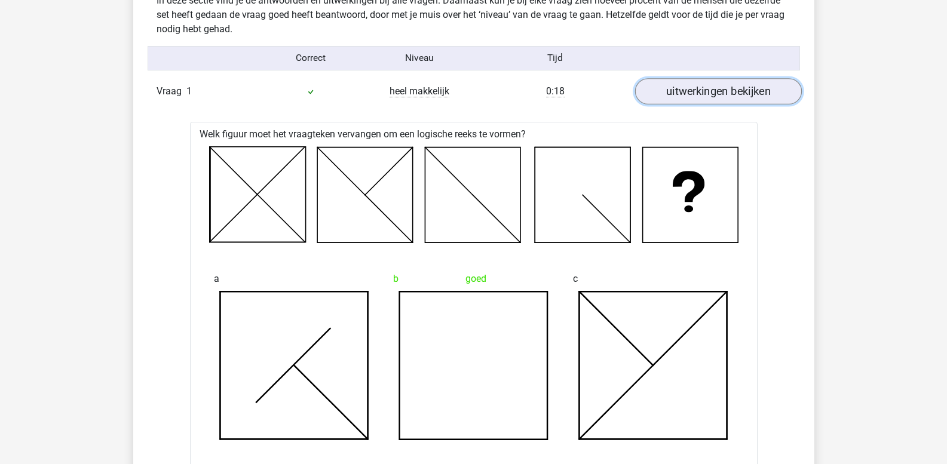
click at [695, 97] on link "uitwerkingen bekijken" at bounding box center [718, 92] width 167 height 26
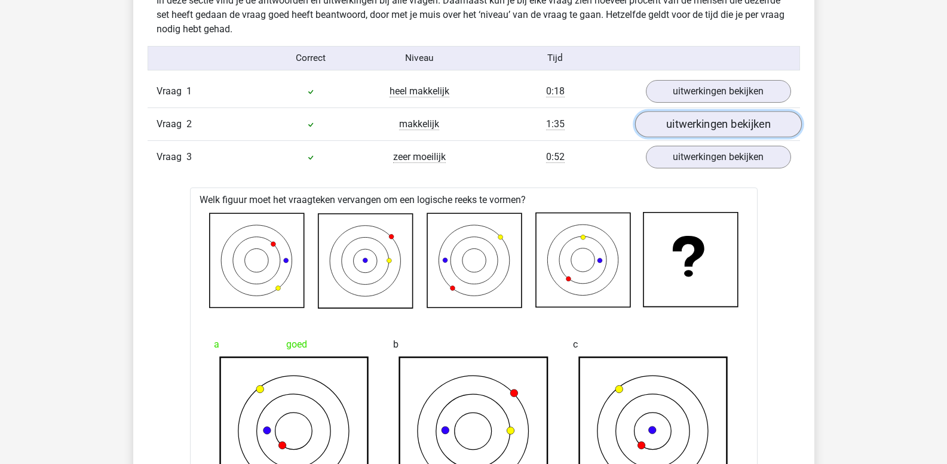
click at [689, 124] on link "uitwerkingen bekijken" at bounding box center [718, 125] width 167 height 26
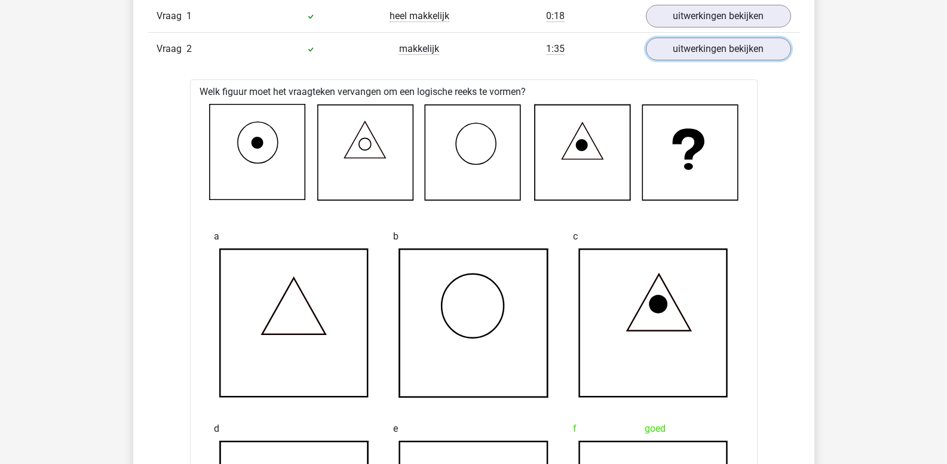
scroll to position [1015, 0]
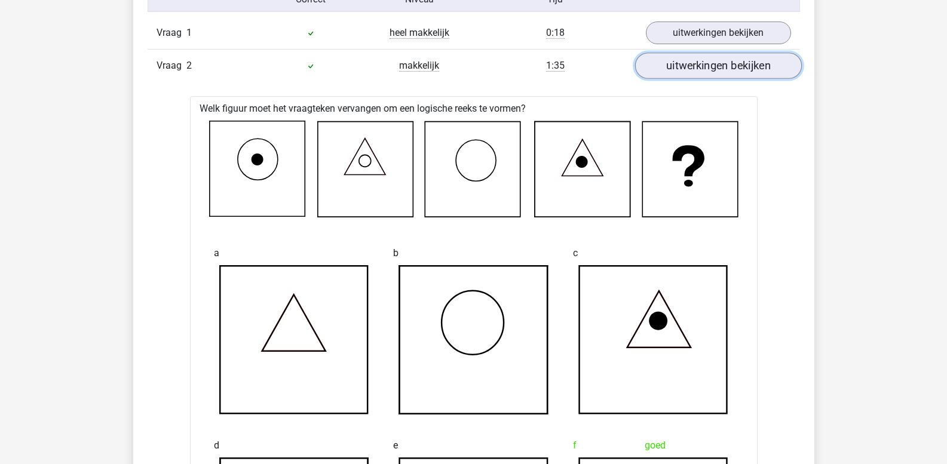
click at [739, 71] on link "uitwerkingen bekijken" at bounding box center [718, 66] width 167 height 26
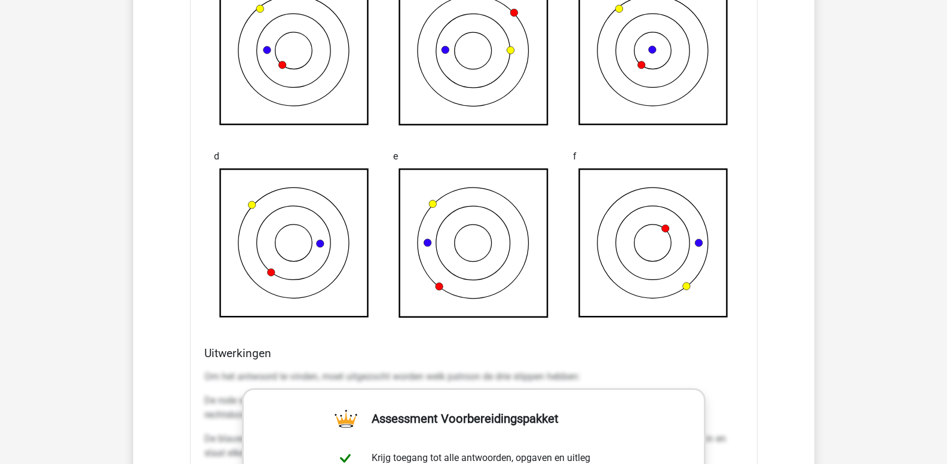
scroll to position [1373, 0]
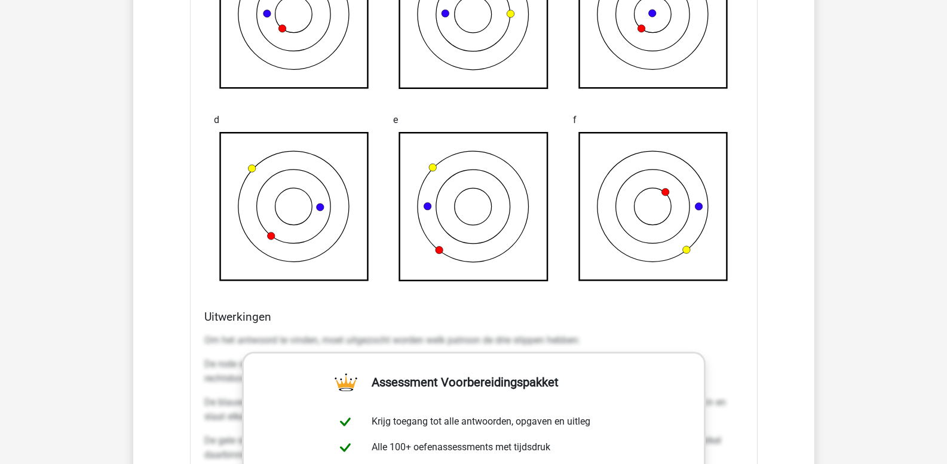
click at [260, 311] on h4 "Uitwerkingen" at bounding box center [473, 317] width 539 height 14
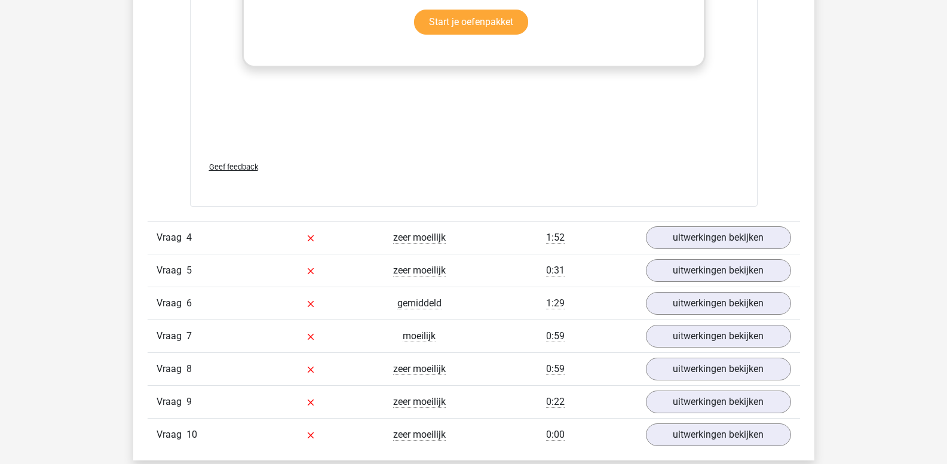
scroll to position [1911, 0]
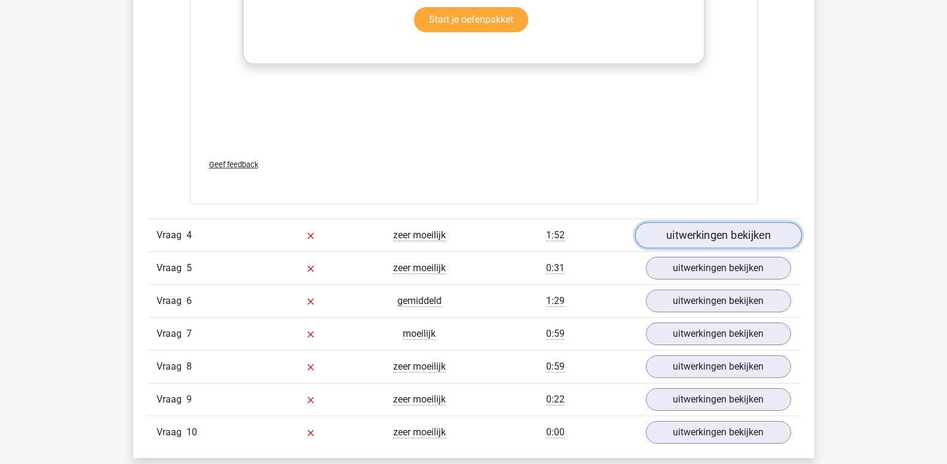
click at [674, 238] on link "uitwerkingen bekijken" at bounding box center [718, 236] width 167 height 26
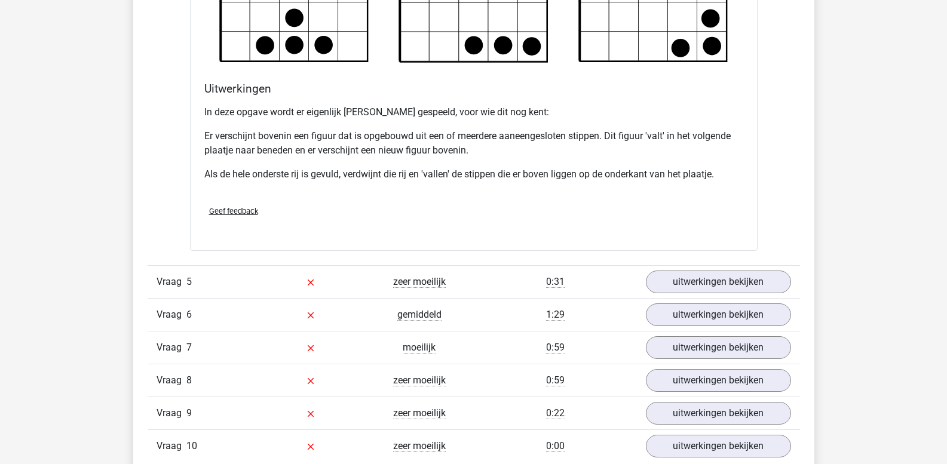
scroll to position [2629, 0]
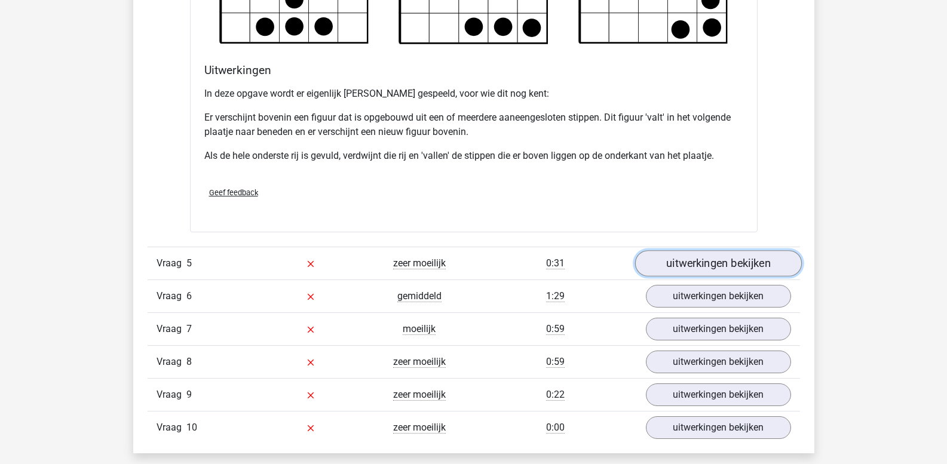
click at [714, 261] on link "uitwerkingen bekijken" at bounding box center [718, 263] width 167 height 26
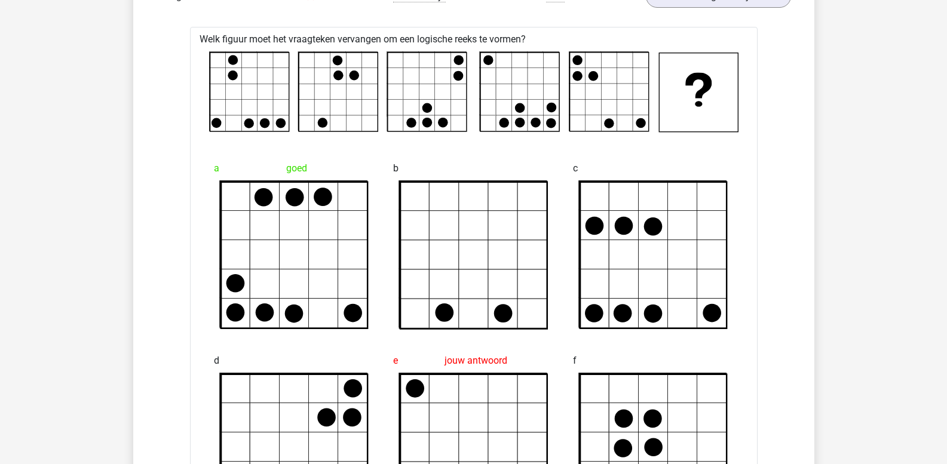
scroll to position [2031, 0]
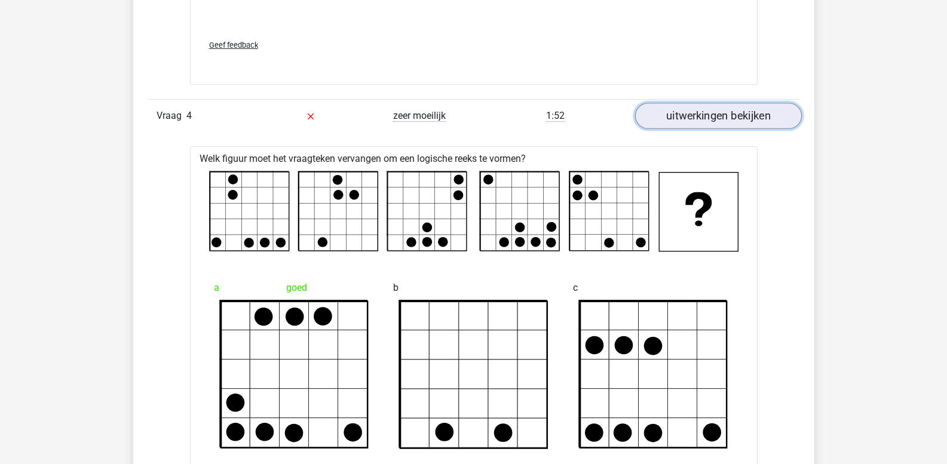
click at [703, 115] on link "uitwerkingen bekijken" at bounding box center [718, 116] width 167 height 26
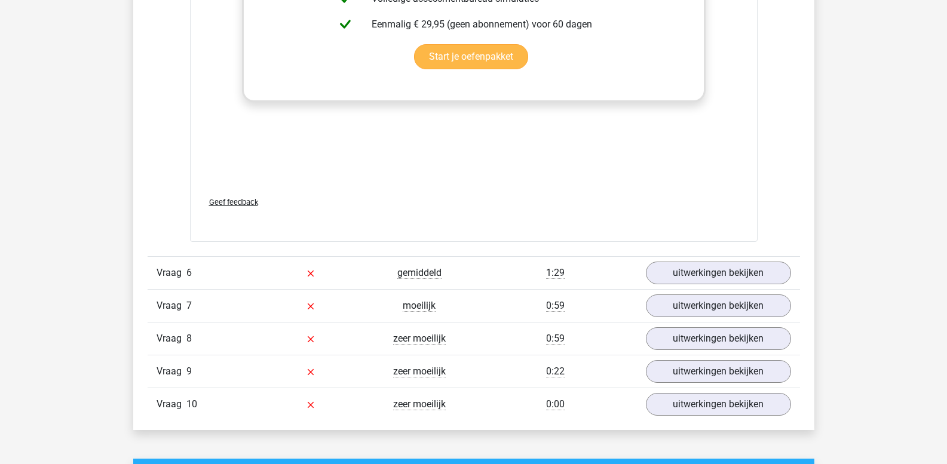
scroll to position [2987, 0]
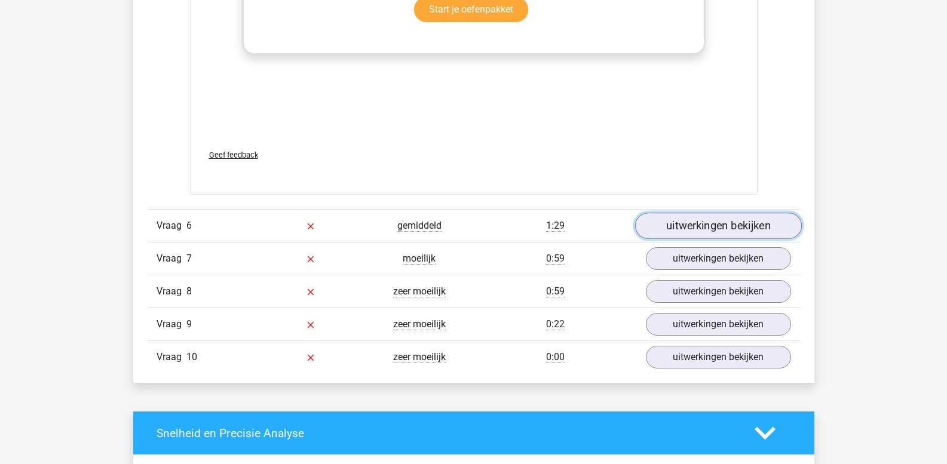
click at [686, 227] on link "uitwerkingen bekijken" at bounding box center [718, 226] width 167 height 26
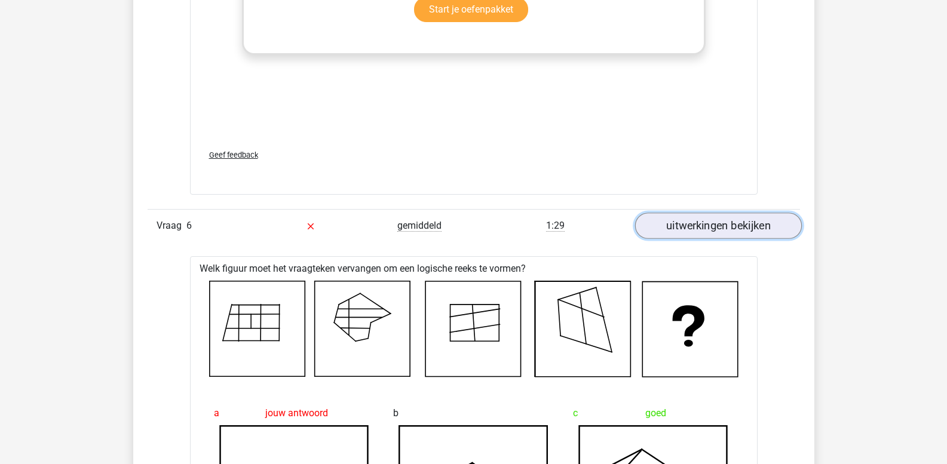
click at [682, 227] on link "uitwerkingen bekijken" at bounding box center [718, 226] width 167 height 26
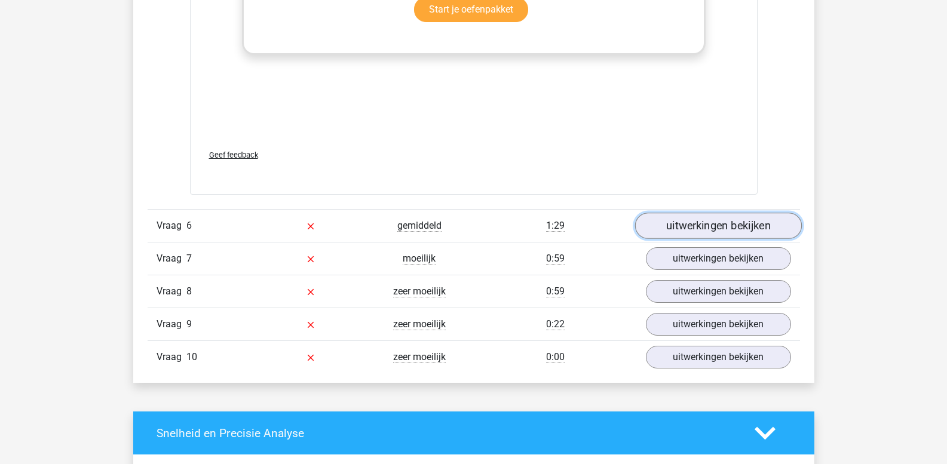
click at [682, 227] on link "uitwerkingen bekijken" at bounding box center [718, 226] width 167 height 26
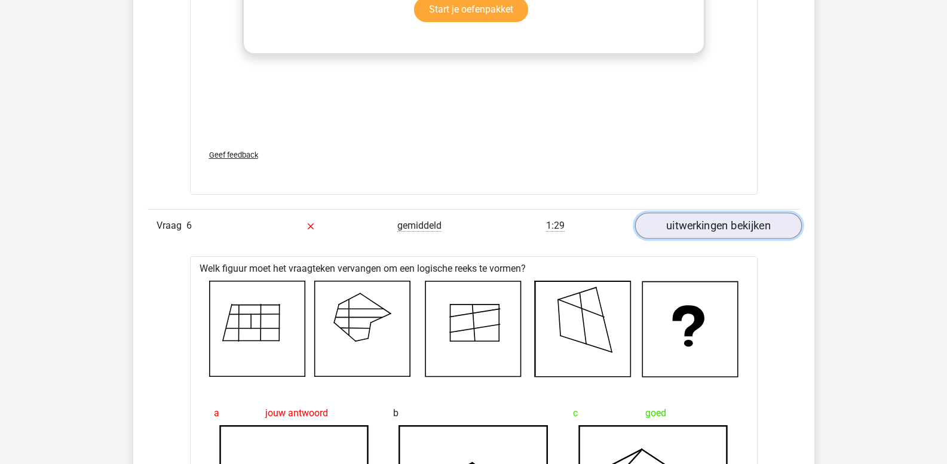
click at [682, 227] on link "uitwerkingen bekijken" at bounding box center [718, 226] width 167 height 26
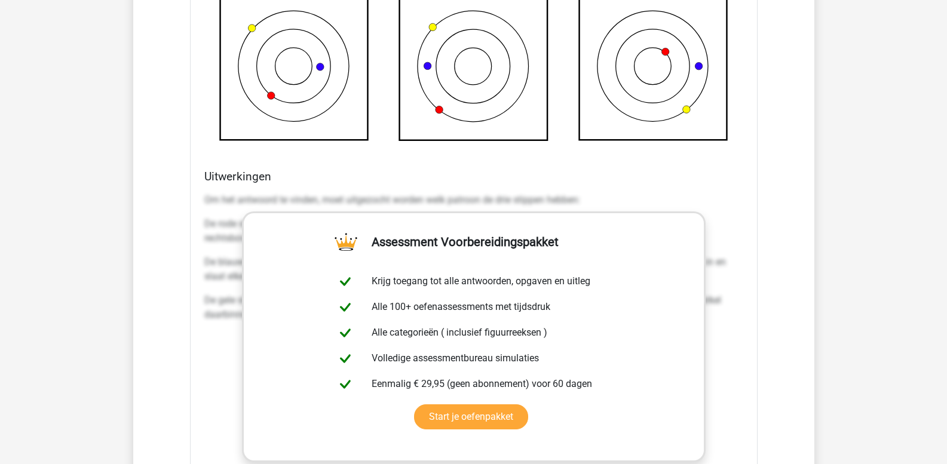
scroll to position [1493, 0]
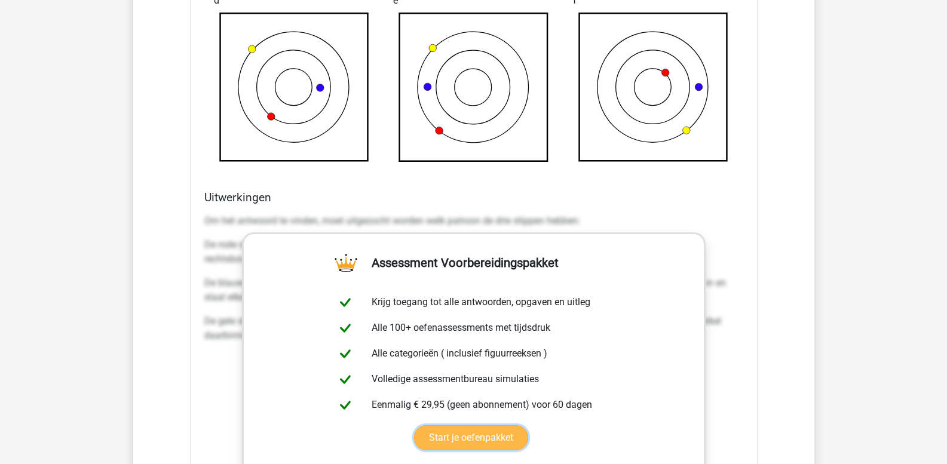
click at [489, 433] on link "Start je oefenpakket" at bounding box center [471, 438] width 114 height 25
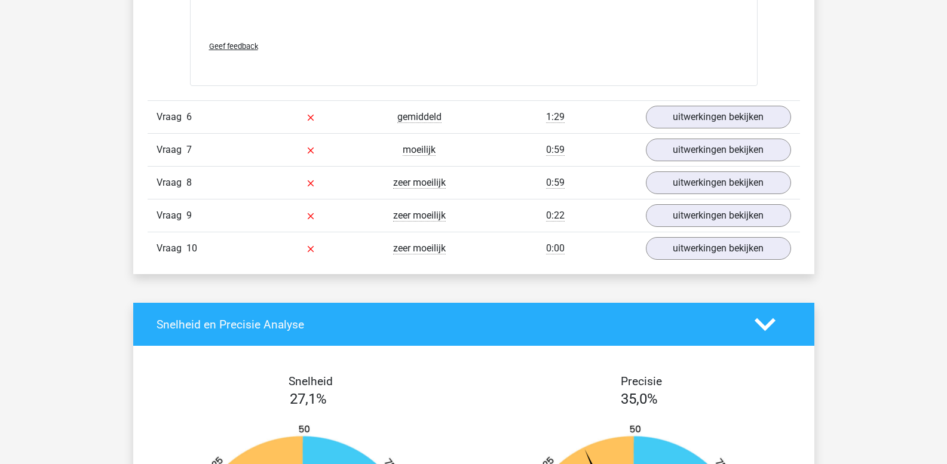
scroll to position [3107, 0]
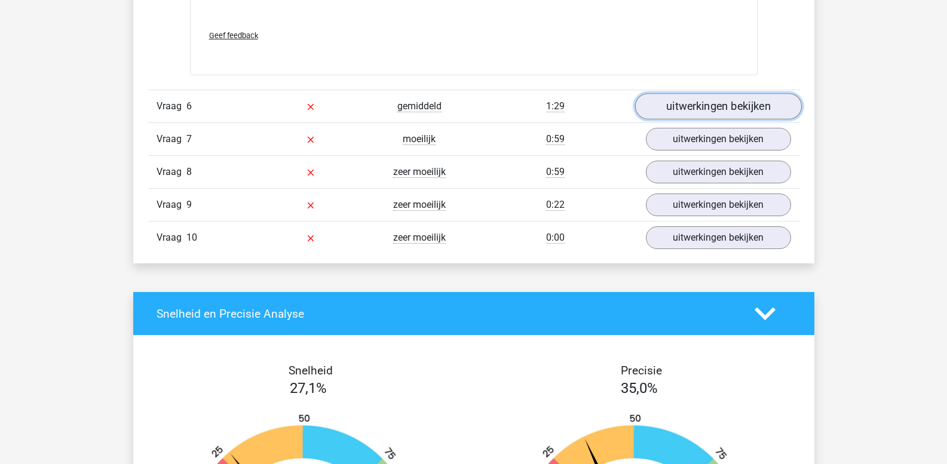
click at [698, 109] on link "uitwerkingen bekijken" at bounding box center [718, 106] width 167 height 26
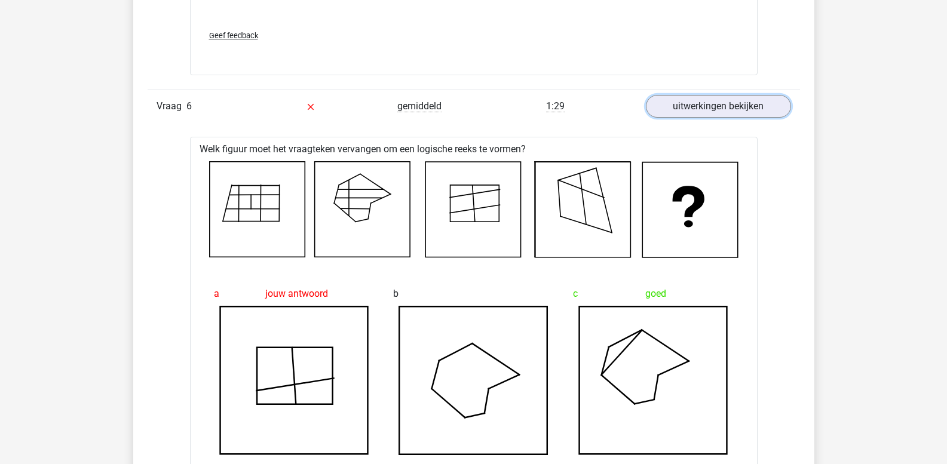
scroll to position [3047, 0]
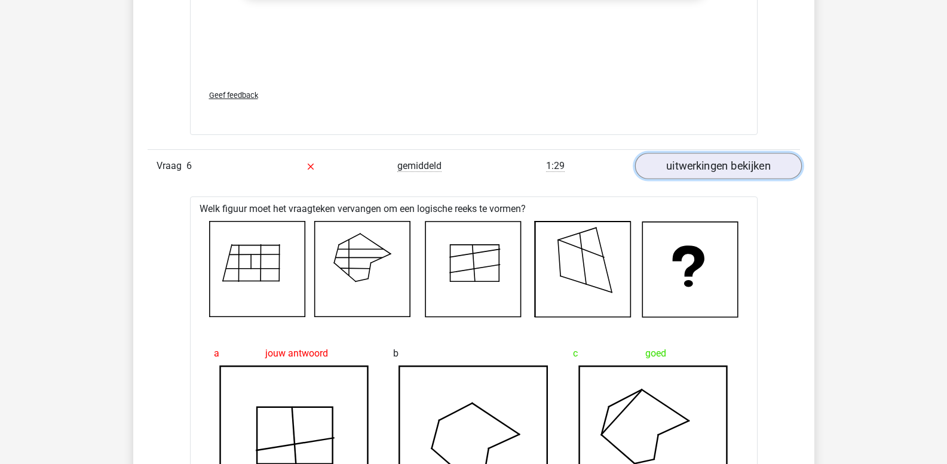
click at [719, 167] on link "uitwerkingen bekijken" at bounding box center [718, 166] width 167 height 26
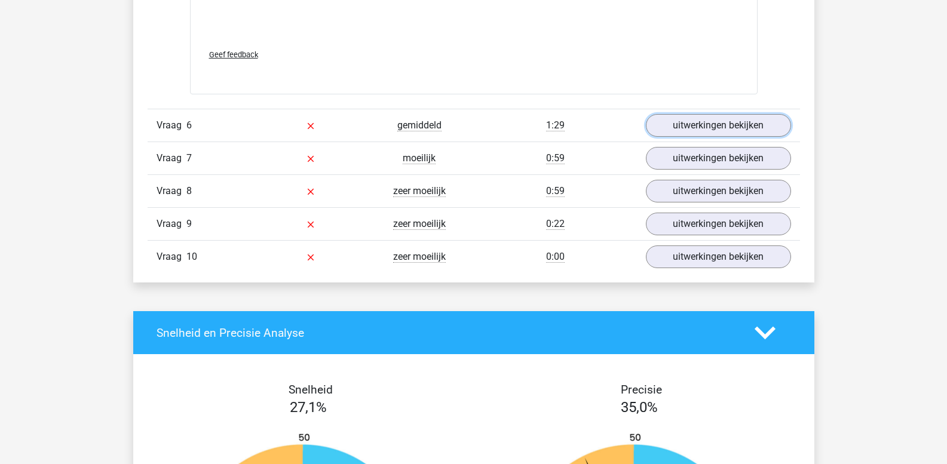
scroll to position [3107, 0]
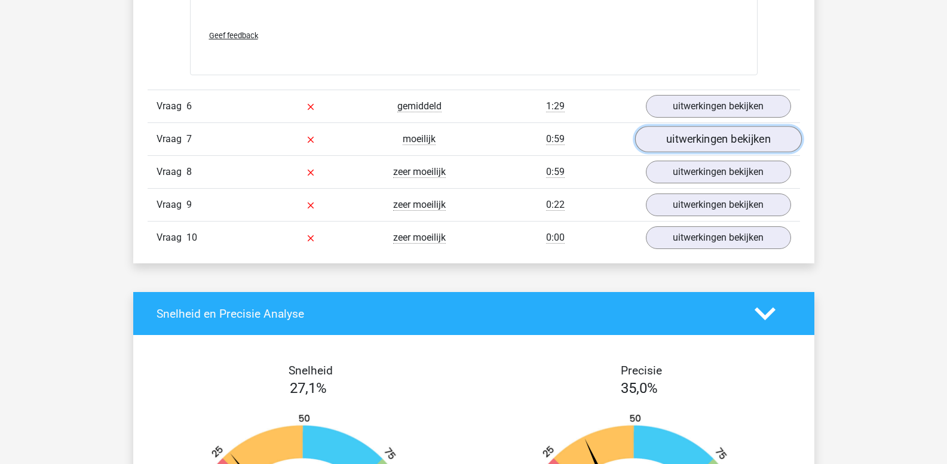
click at [695, 139] on link "uitwerkingen bekijken" at bounding box center [718, 139] width 167 height 26
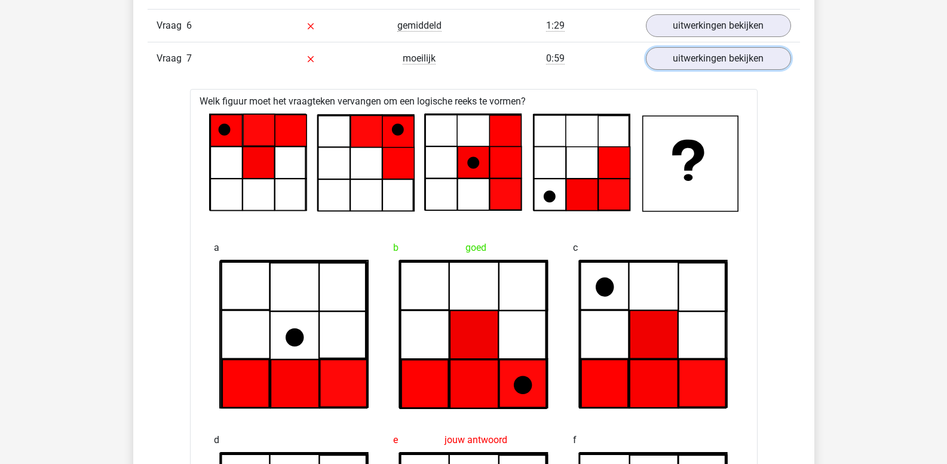
scroll to position [3166, 0]
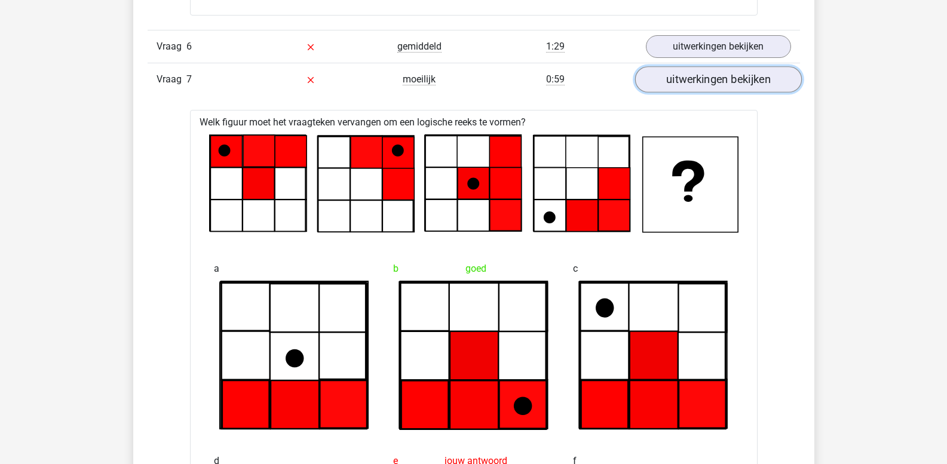
click at [707, 80] on link "uitwerkingen bekijken" at bounding box center [718, 79] width 167 height 26
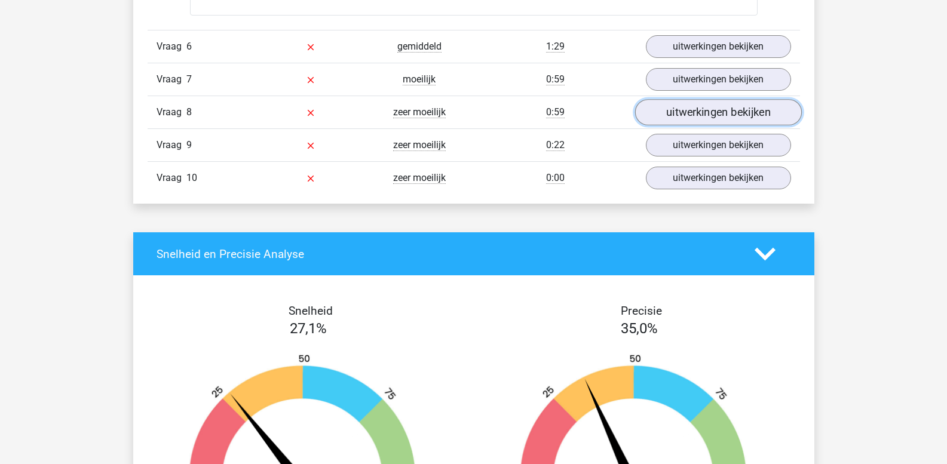
click at [696, 116] on link "uitwerkingen bekijken" at bounding box center [718, 112] width 167 height 26
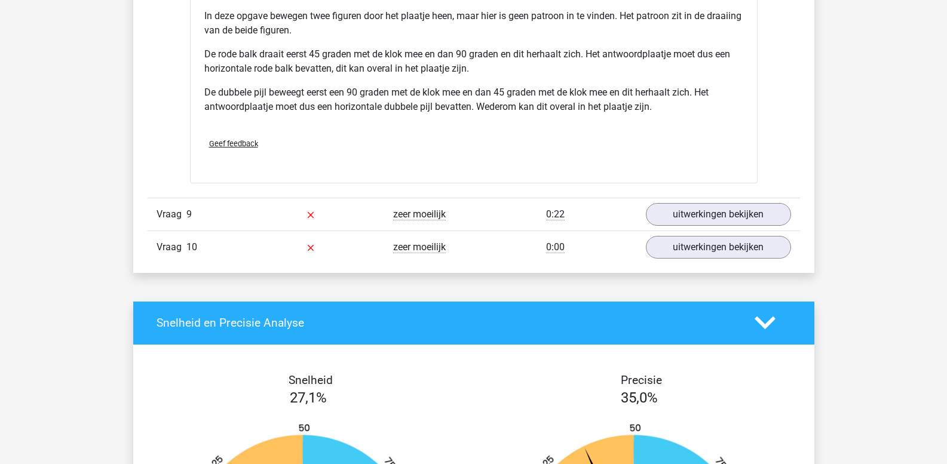
scroll to position [3884, 0]
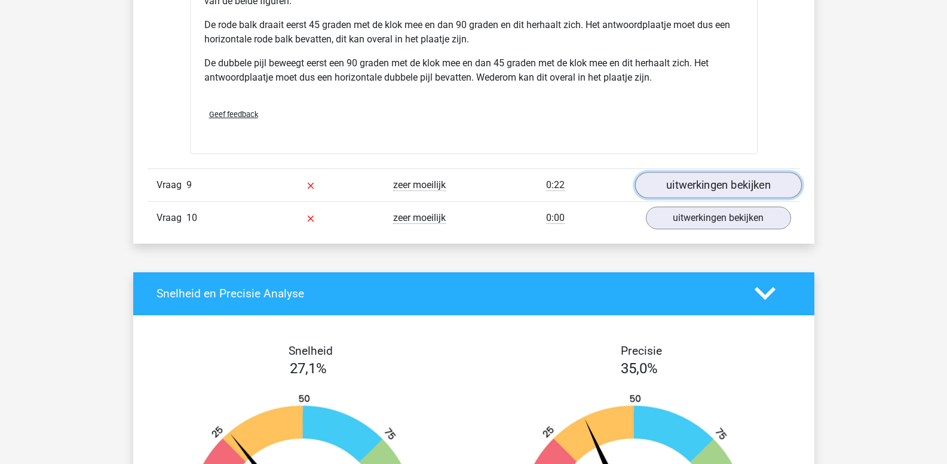
click at [703, 186] on link "uitwerkingen bekijken" at bounding box center [718, 185] width 167 height 26
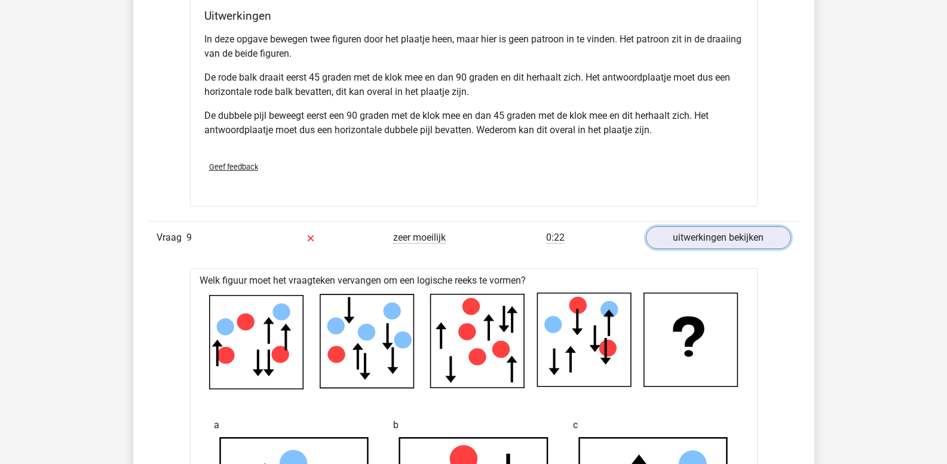
scroll to position [3824, 0]
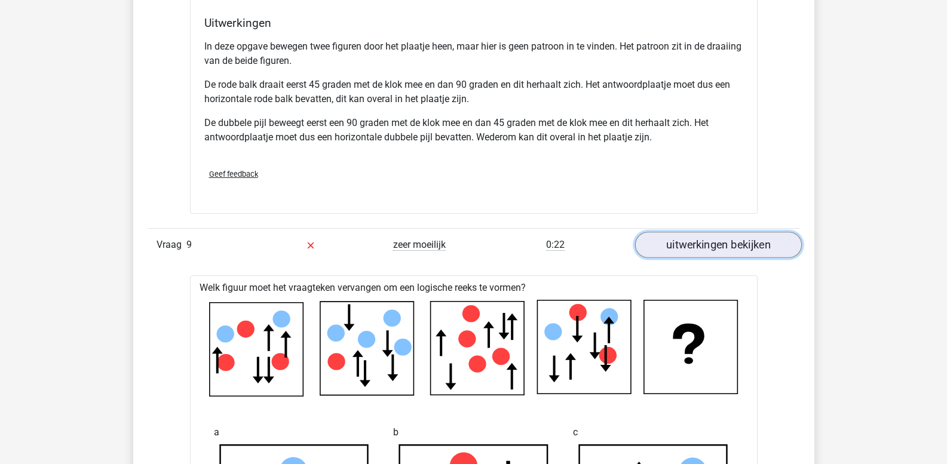
click at [691, 247] on link "uitwerkingen bekijken" at bounding box center [718, 245] width 167 height 26
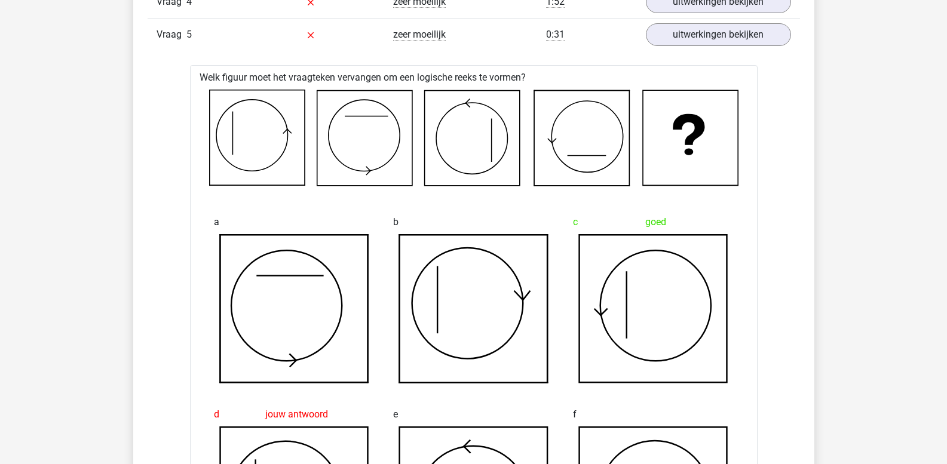
scroll to position [2031, 0]
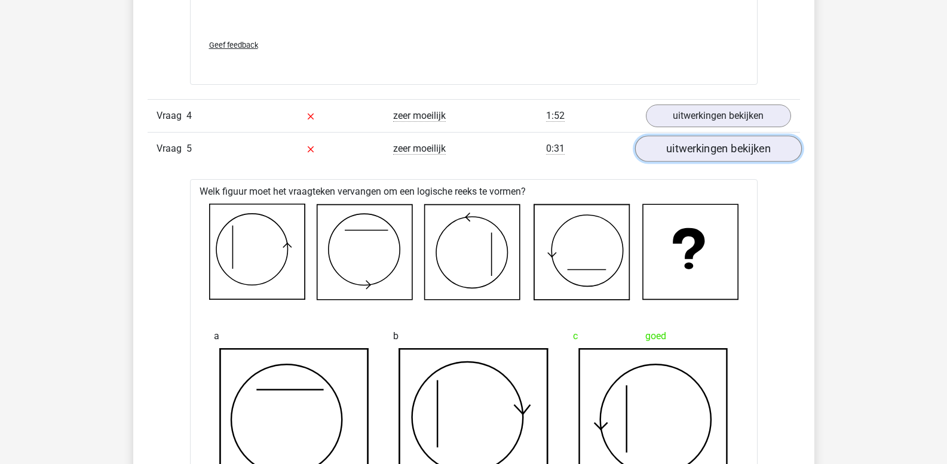
click at [708, 152] on link "uitwerkingen bekijken" at bounding box center [718, 149] width 167 height 26
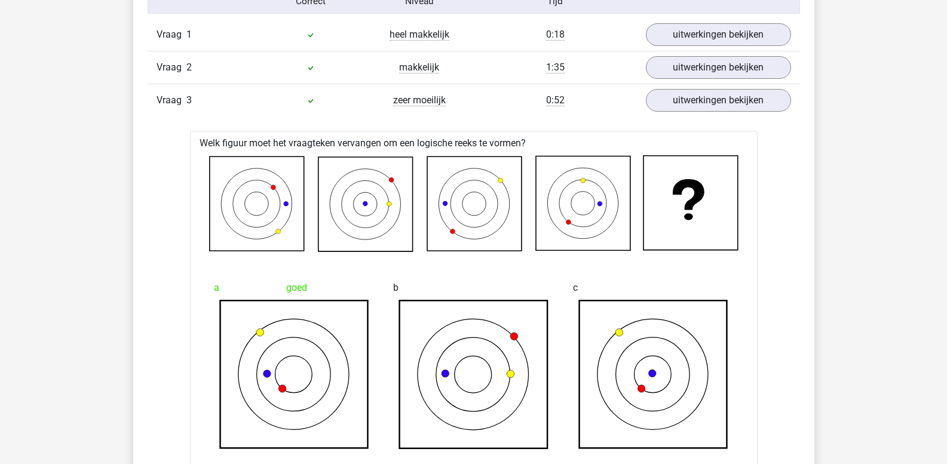
scroll to position [955, 0]
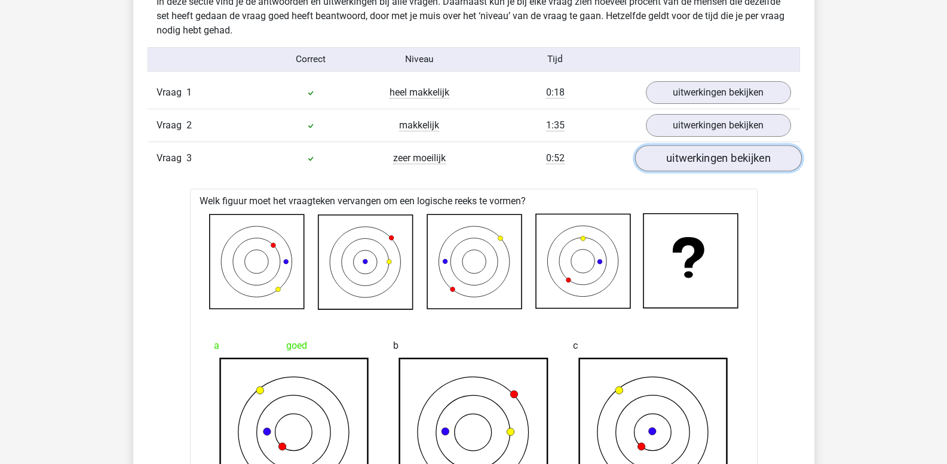
click at [697, 165] on link "uitwerkingen bekijken" at bounding box center [718, 159] width 167 height 26
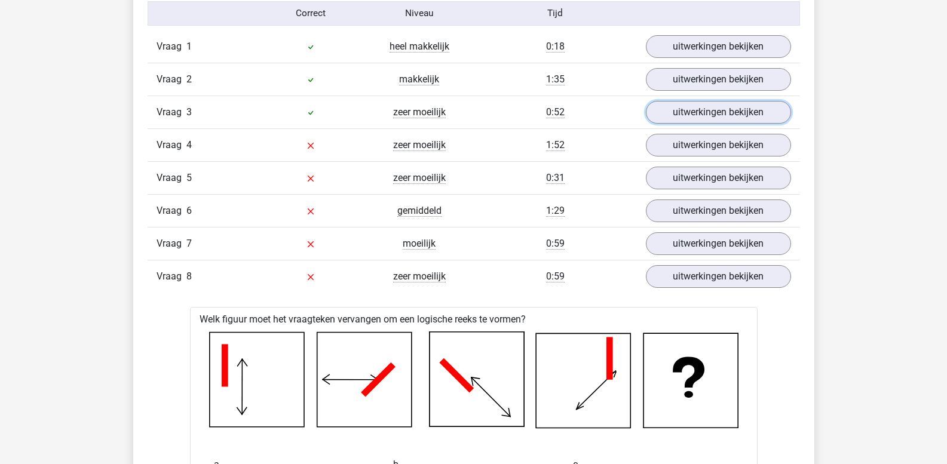
scroll to position [1075, 0]
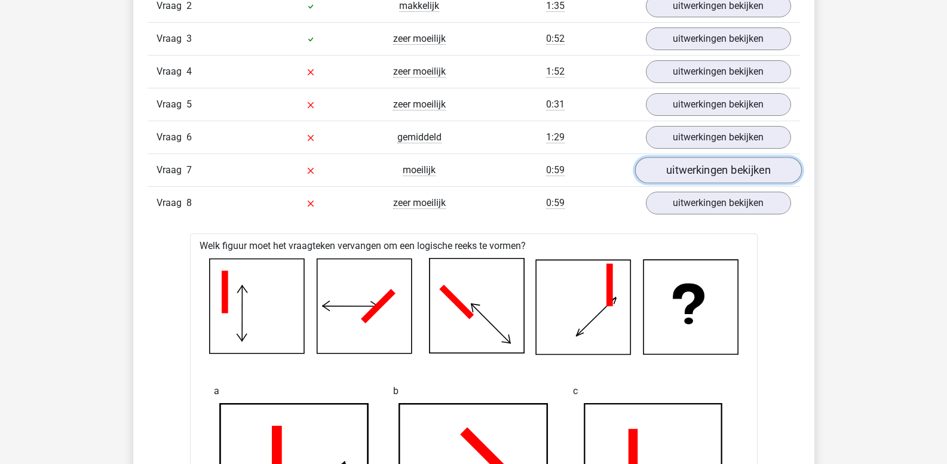
click at [697, 179] on link "uitwerkingen bekijken" at bounding box center [718, 171] width 167 height 26
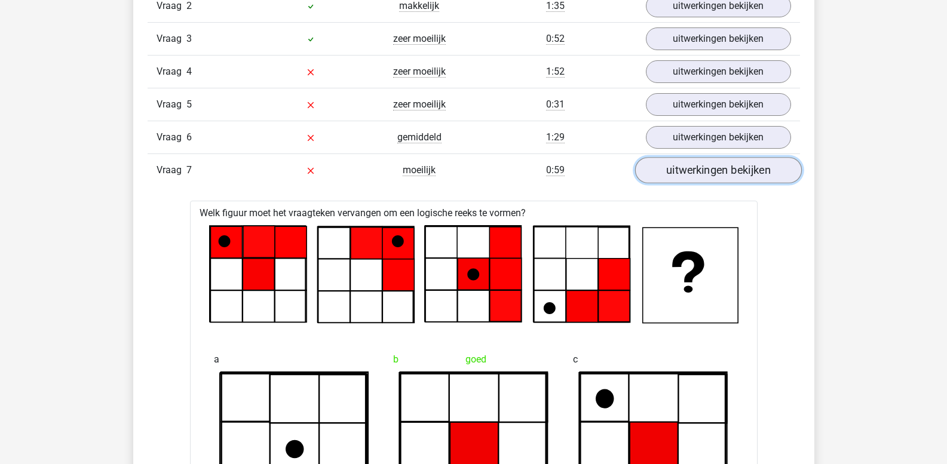
click at [697, 179] on link "uitwerkingen bekijken" at bounding box center [718, 171] width 167 height 26
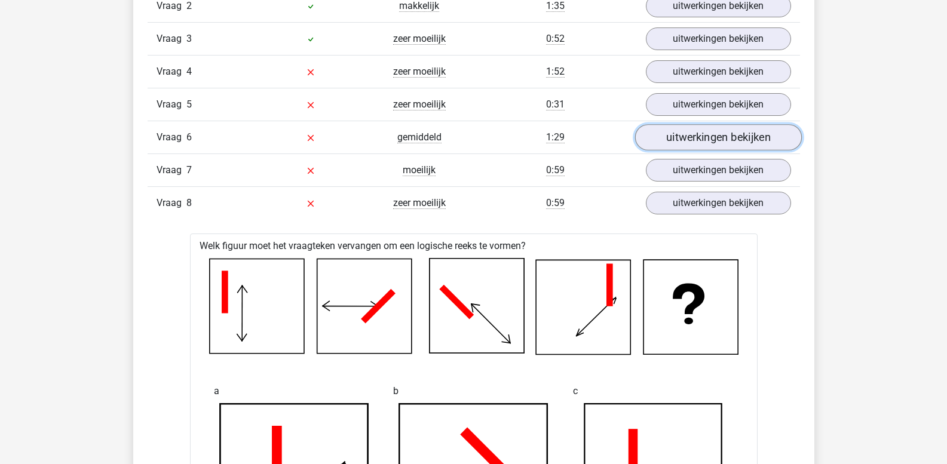
click at [680, 139] on link "uitwerkingen bekijken" at bounding box center [718, 138] width 167 height 26
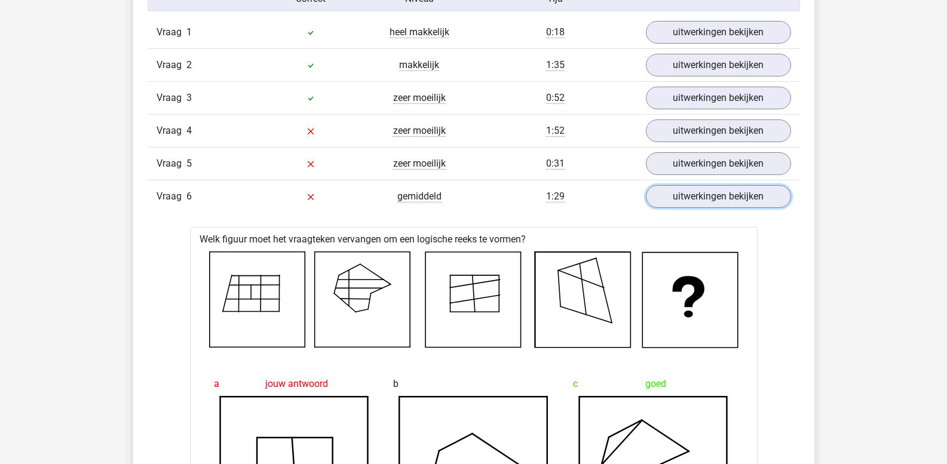
scroll to position [1015, 0]
click at [686, 194] on link "uitwerkingen bekijken" at bounding box center [718, 198] width 167 height 26
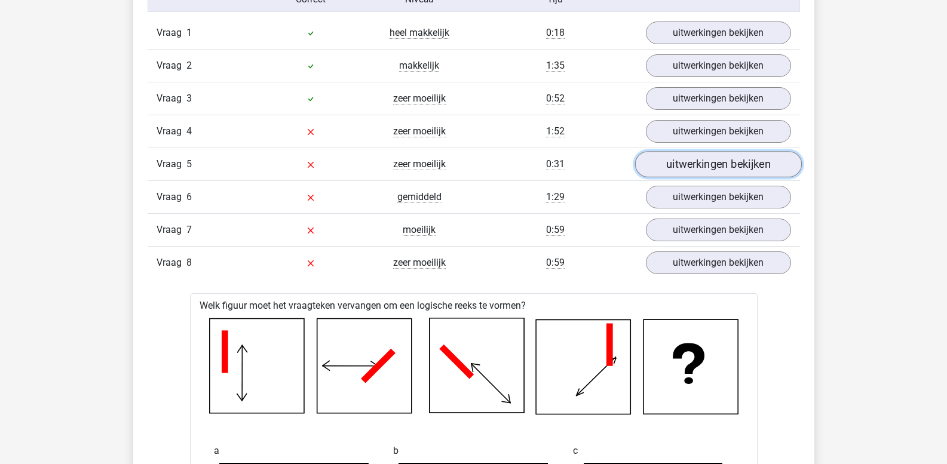
click at [687, 167] on link "uitwerkingen bekijken" at bounding box center [718, 165] width 167 height 26
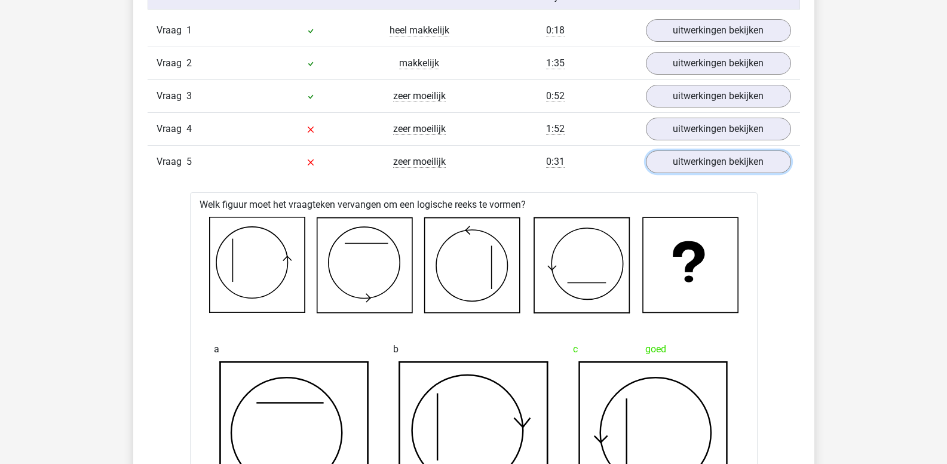
scroll to position [955, 0]
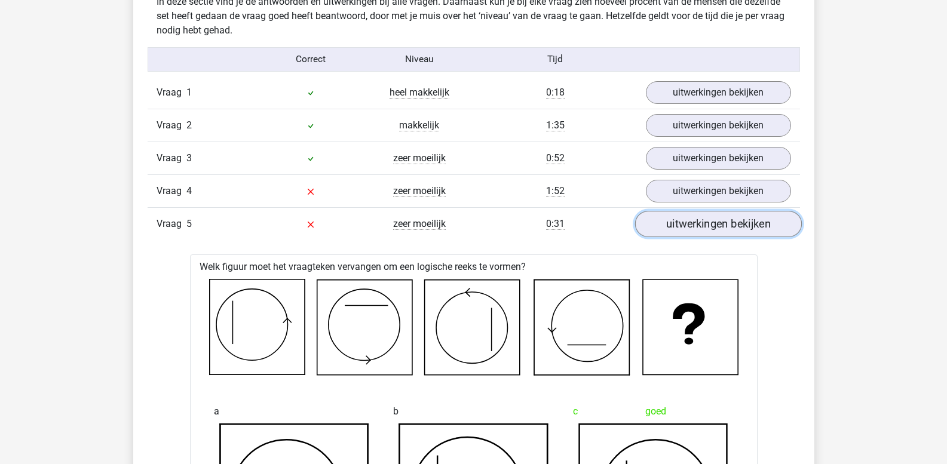
click at [669, 224] on link "uitwerkingen bekijken" at bounding box center [718, 225] width 167 height 26
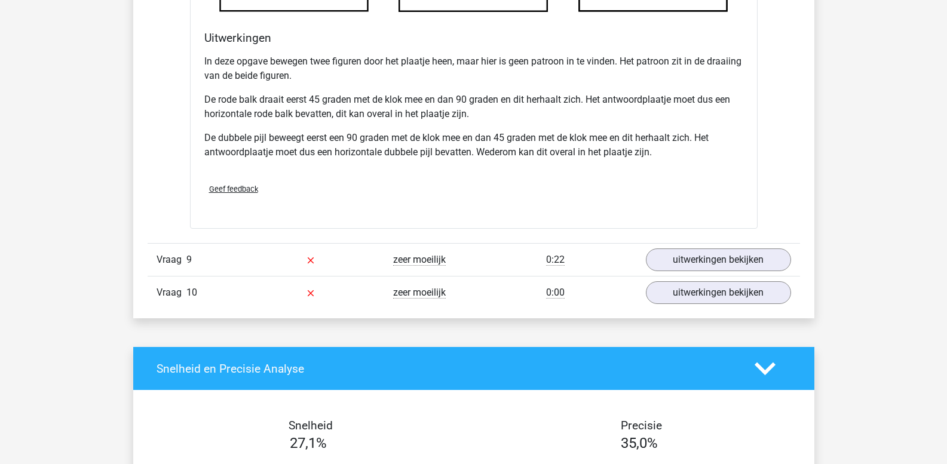
scroll to position [1792, 0]
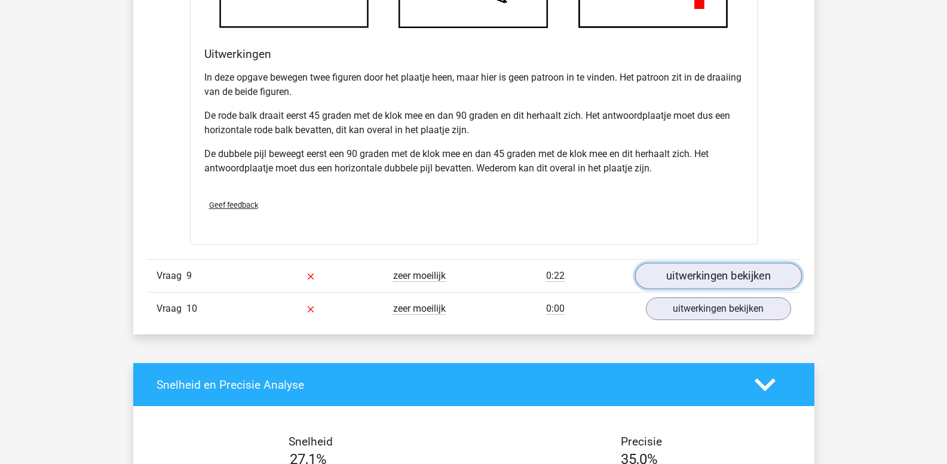
click at [691, 271] on link "uitwerkingen bekijken" at bounding box center [718, 276] width 167 height 26
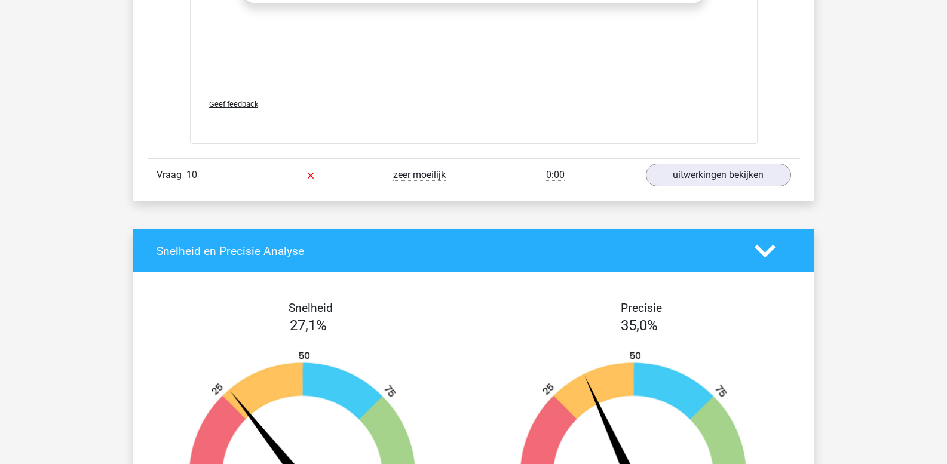
scroll to position [2927, 0]
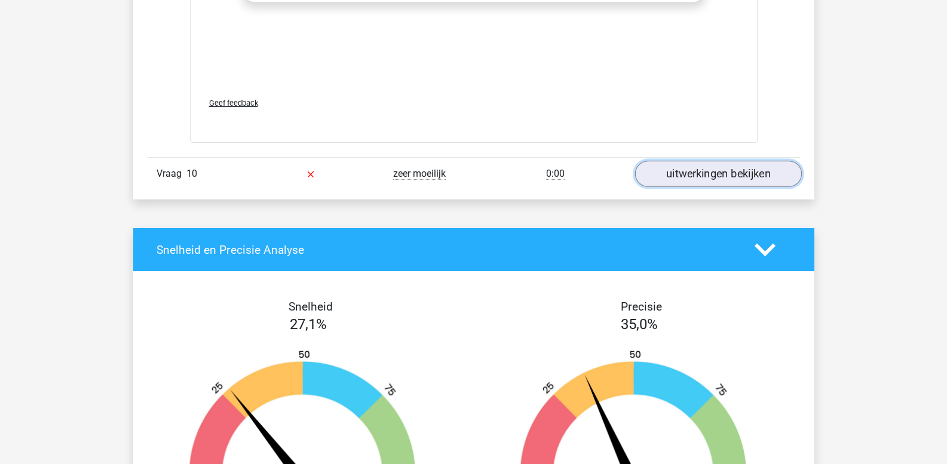
click at [678, 179] on link "uitwerkingen bekijken" at bounding box center [718, 174] width 167 height 26
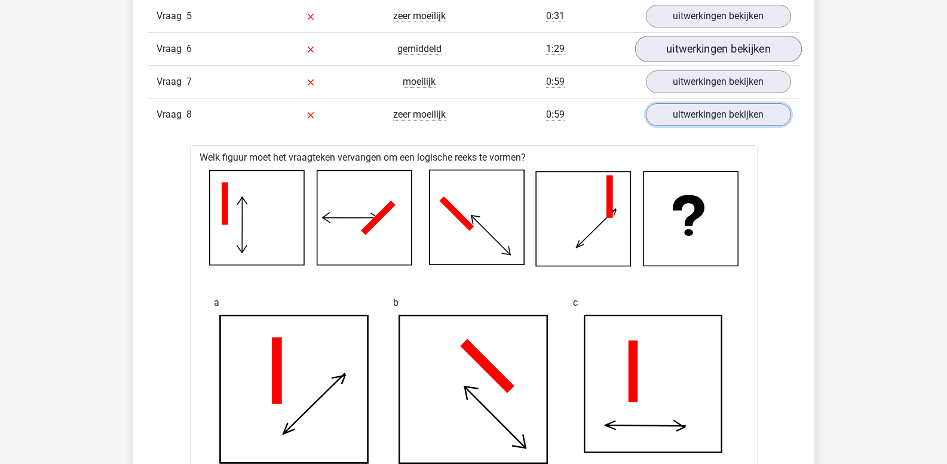
scroll to position [1134, 0]
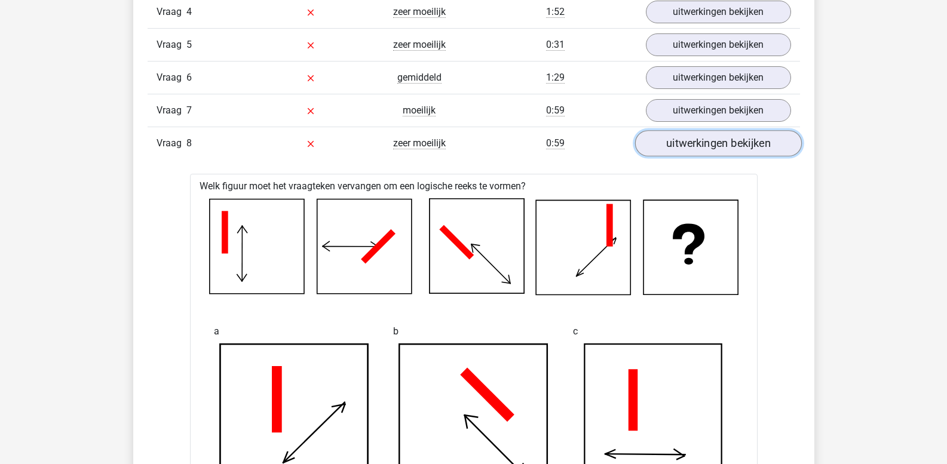
click at [700, 149] on link "uitwerkingen bekijken" at bounding box center [718, 144] width 167 height 26
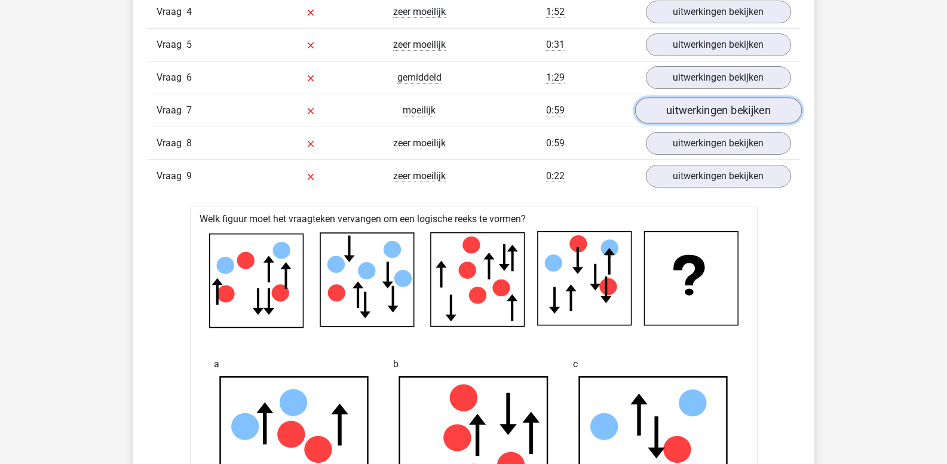
click at [680, 109] on link "uitwerkingen bekijken" at bounding box center [718, 111] width 167 height 26
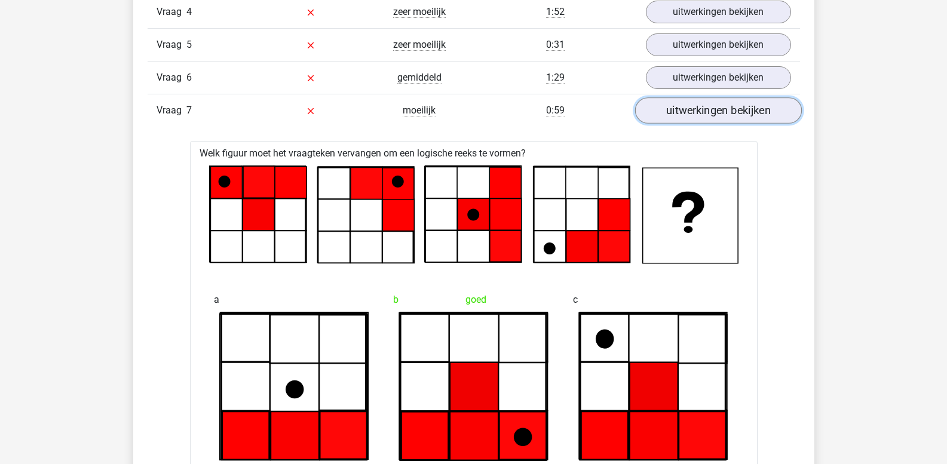
click at [680, 112] on link "uitwerkingen bekijken" at bounding box center [718, 111] width 167 height 26
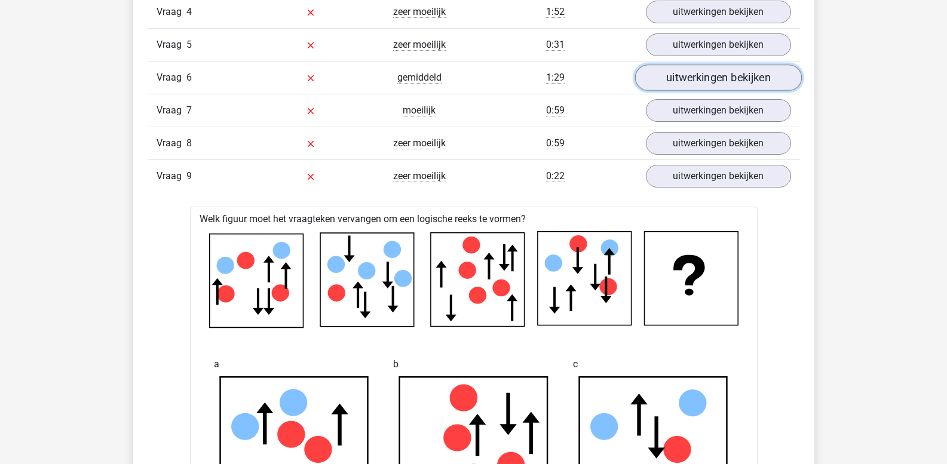
click at [675, 84] on link "uitwerkingen bekijken" at bounding box center [718, 78] width 167 height 26
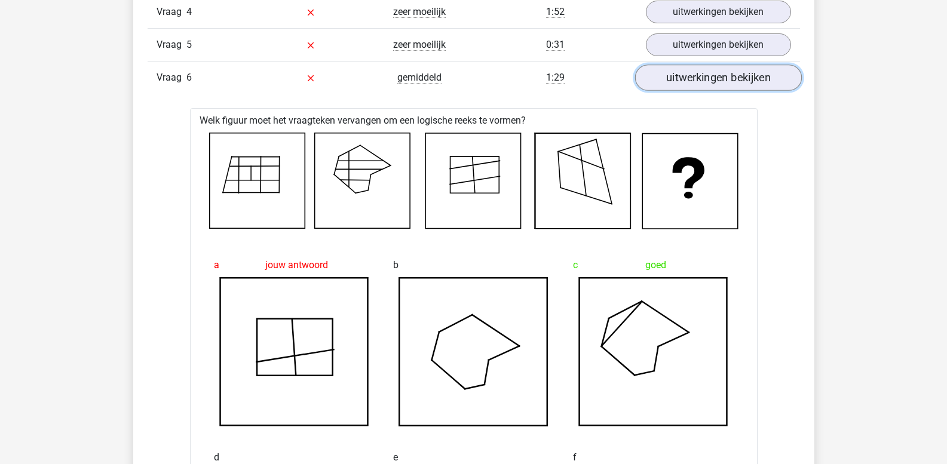
click at [675, 88] on link "uitwerkingen bekijken" at bounding box center [718, 78] width 167 height 26
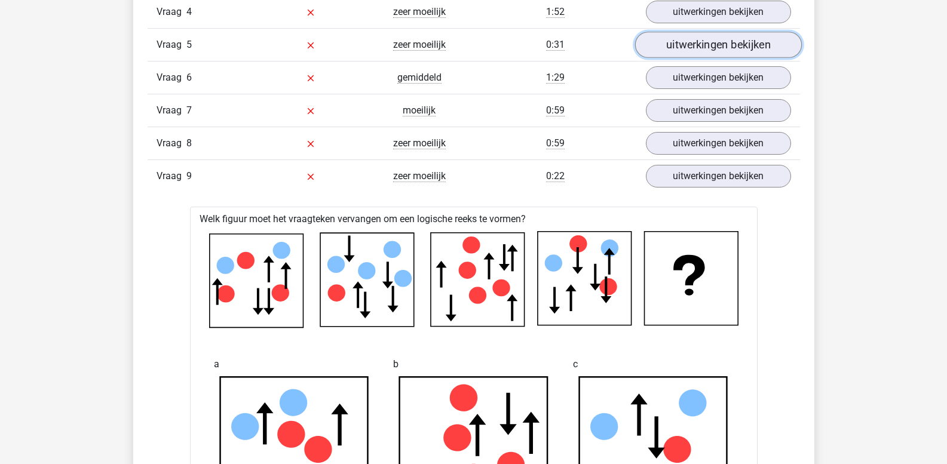
click at [682, 47] on link "uitwerkingen bekijken" at bounding box center [718, 45] width 167 height 26
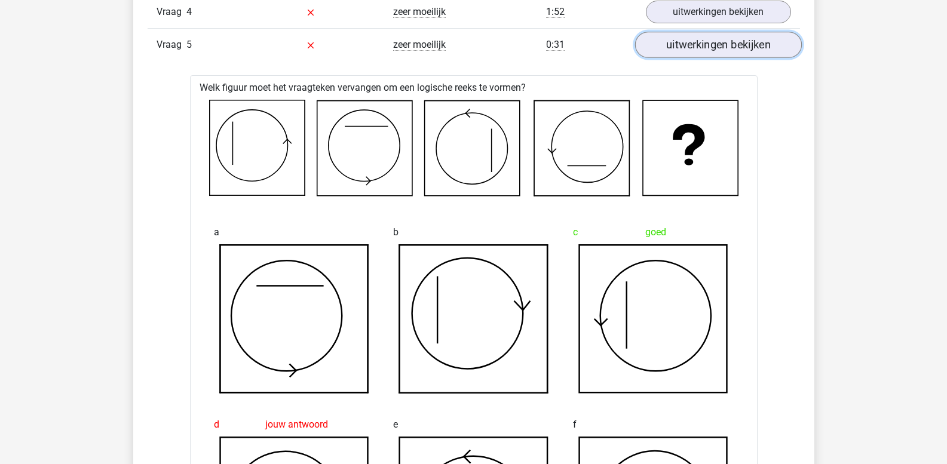
click at [678, 51] on link "uitwerkingen bekijken" at bounding box center [718, 45] width 167 height 26
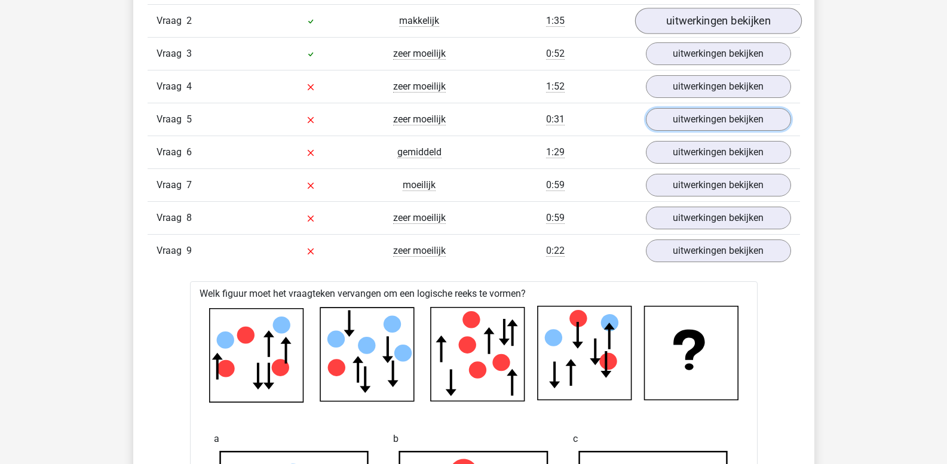
scroll to position [1015, 0]
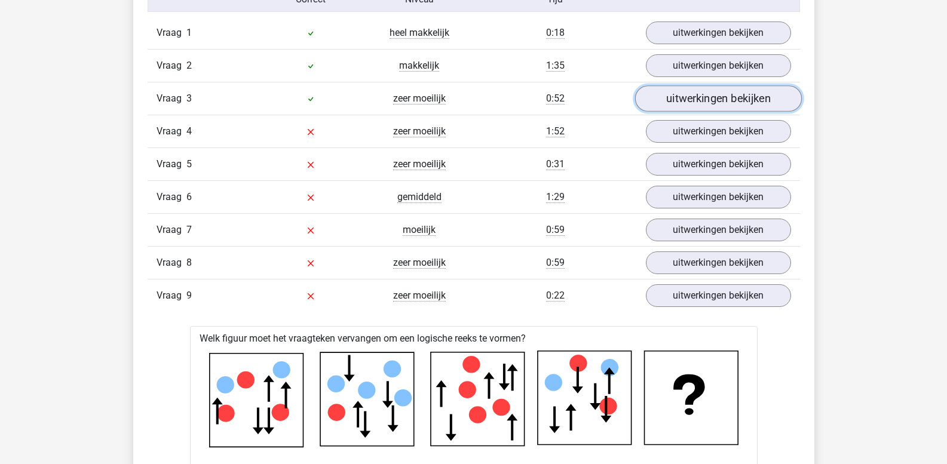
click at [690, 102] on link "uitwerkingen bekijken" at bounding box center [718, 99] width 167 height 26
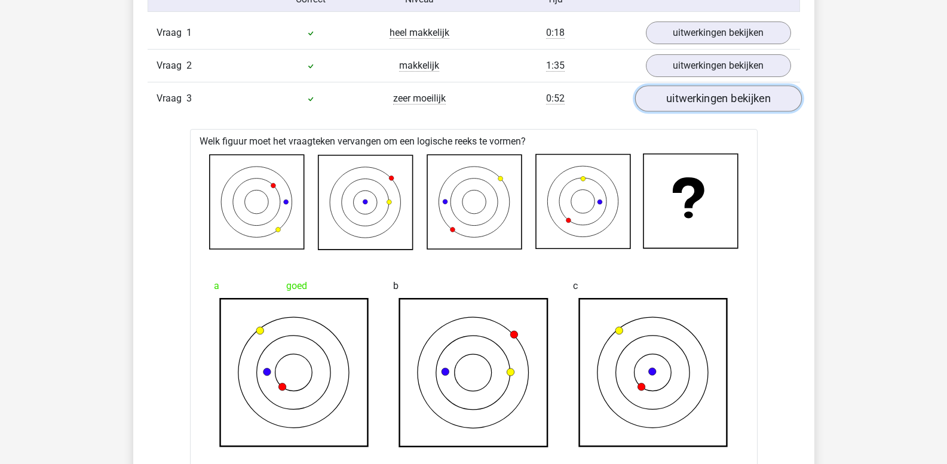
click at [690, 102] on link "uitwerkingen bekijken" at bounding box center [718, 99] width 167 height 26
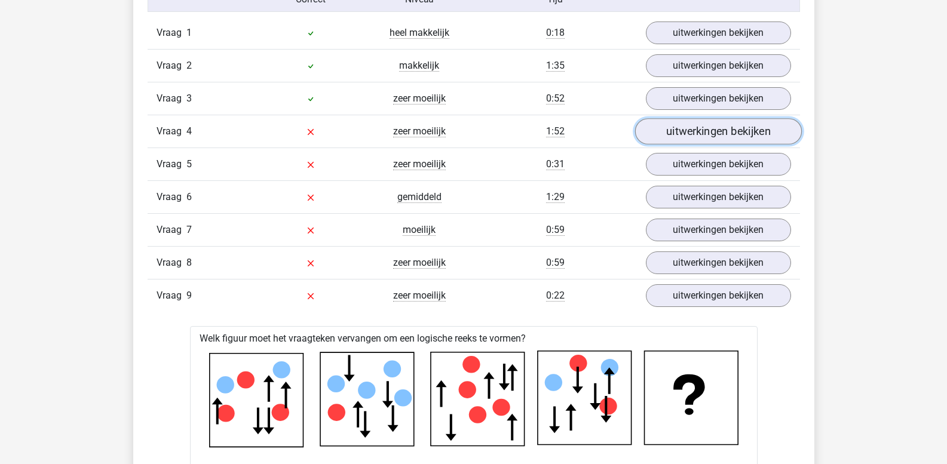
click at [688, 133] on link "uitwerkingen bekijken" at bounding box center [718, 132] width 167 height 26
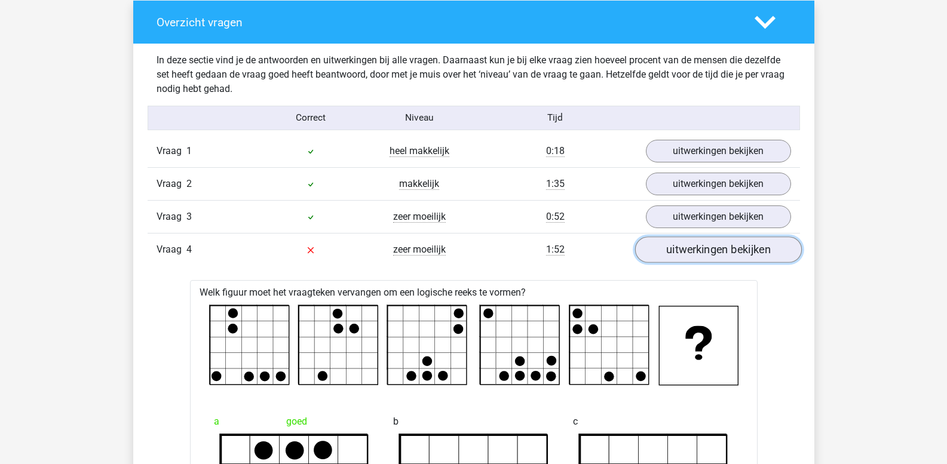
scroll to position [895, 0]
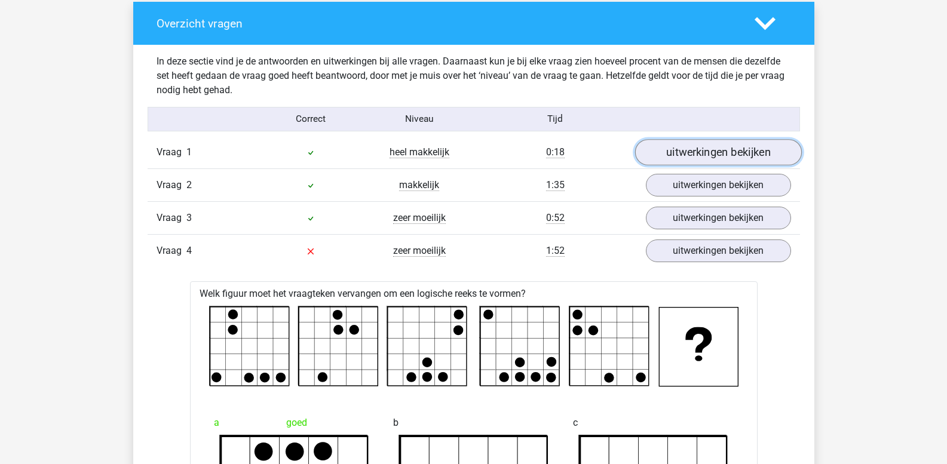
click at [686, 151] on link "uitwerkingen bekijken" at bounding box center [718, 153] width 167 height 26
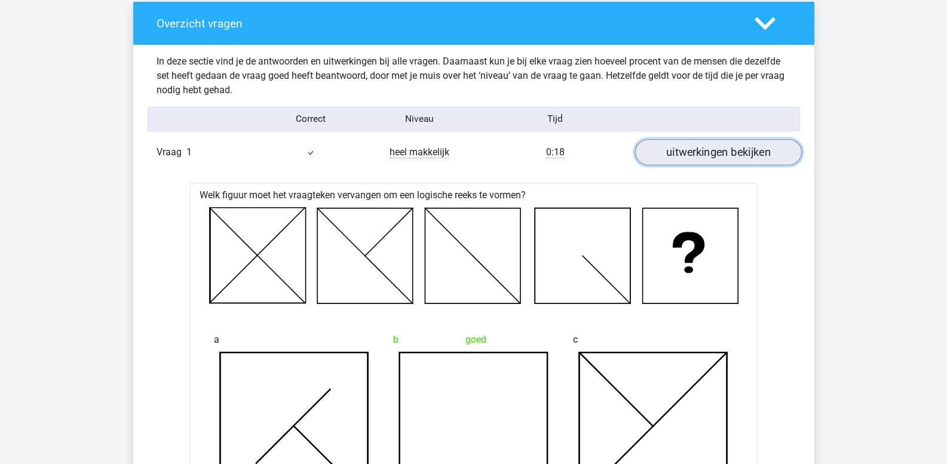
click at [683, 152] on link "uitwerkingen bekijken" at bounding box center [718, 153] width 167 height 26
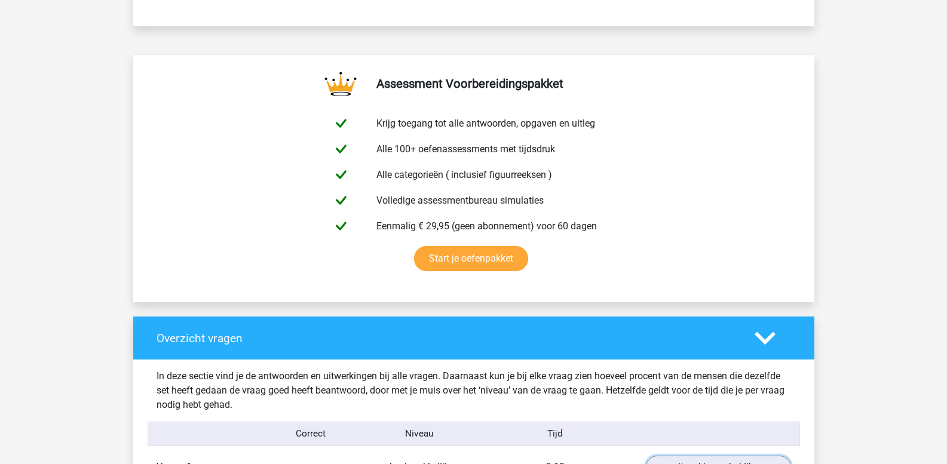
scroll to position [596, 0]
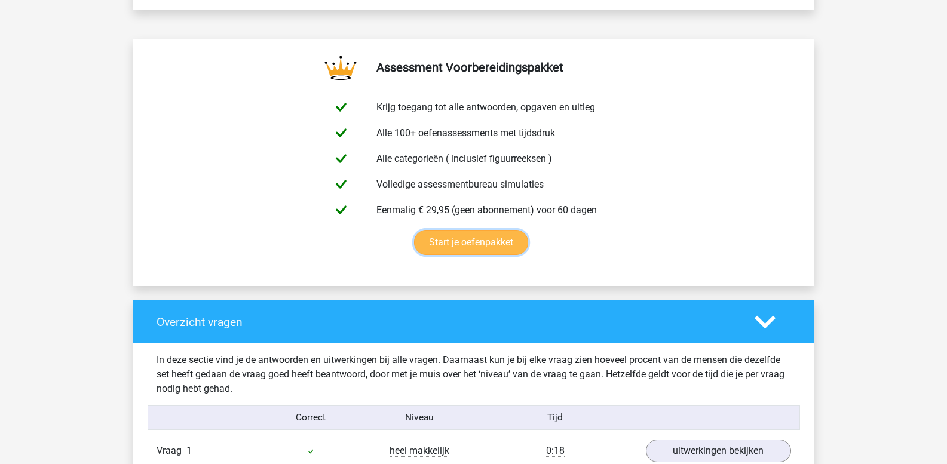
click at [522, 230] on link "Start je oefenpakket" at bounding box center [471, 242] width 114 height 25
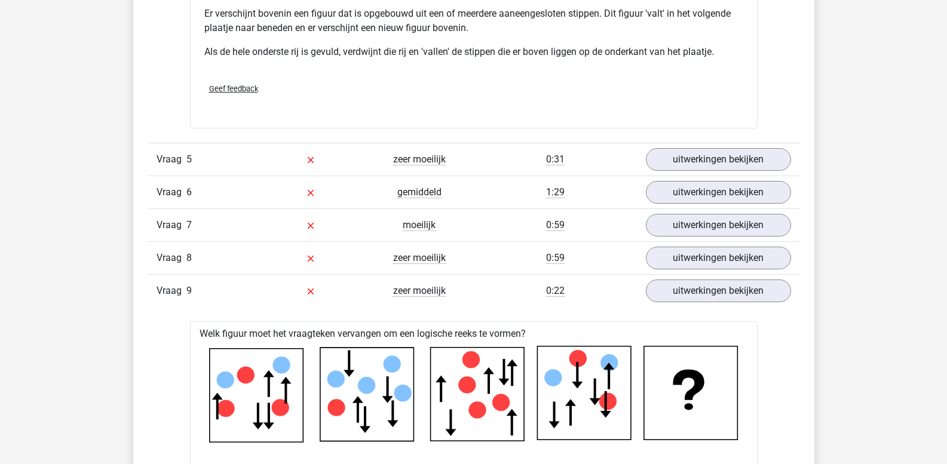
scroll to position [1767, 0]
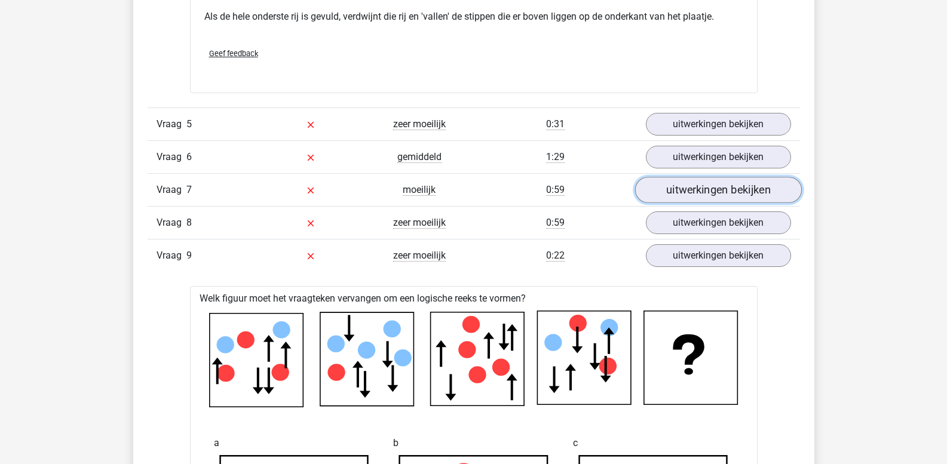
click at [684, 198] on link "uitwerkingen bekijken" at bounding box center [718, 190] width 167 height 26
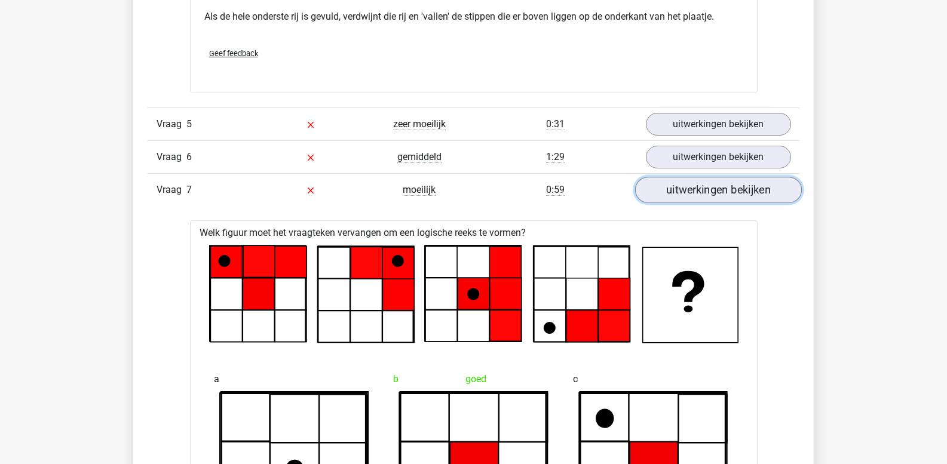
click at [684, 198] on link "uitwerkingen bekijken" at bounding box center [718, 190] width 167 height 26
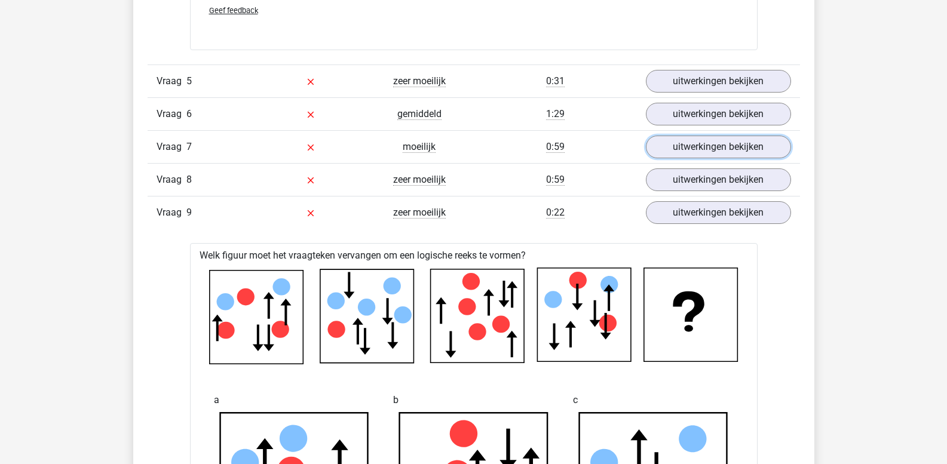
scroll to position [1791, 0]
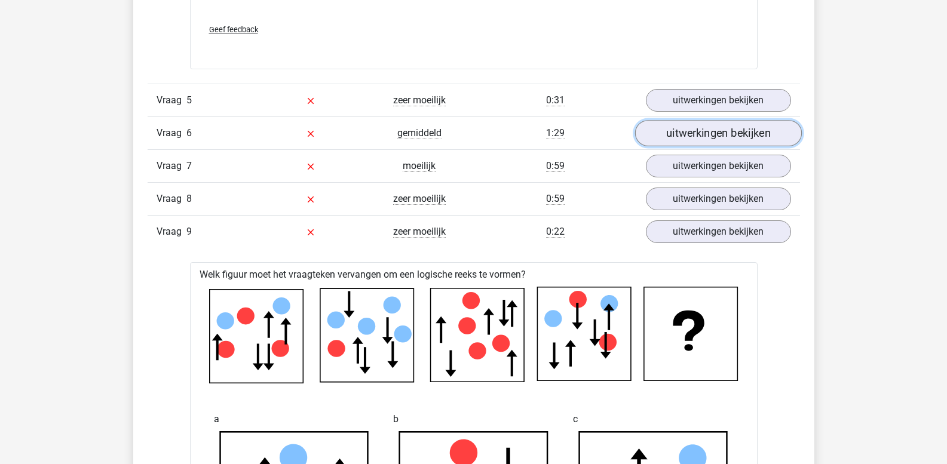
click at [721, 131] on link "uitwerkingen bekijken" at bounding box center [718, 133] width 167 height 26
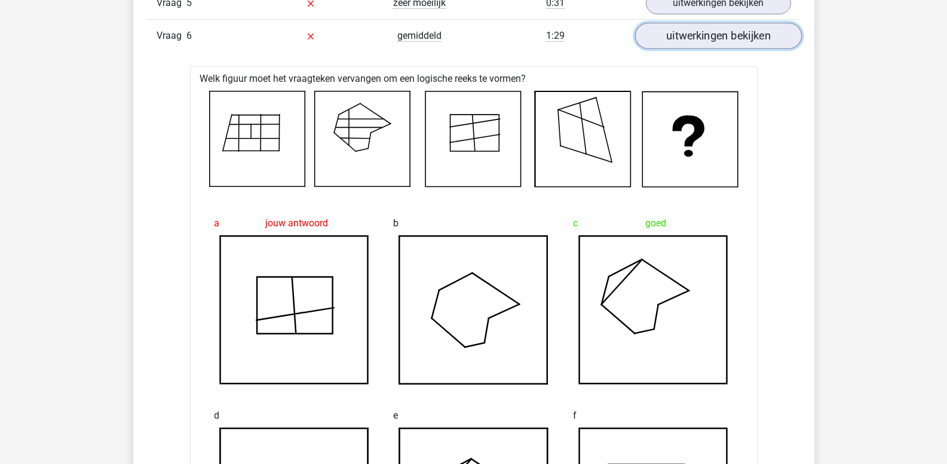
scroll to position [1870, 0]
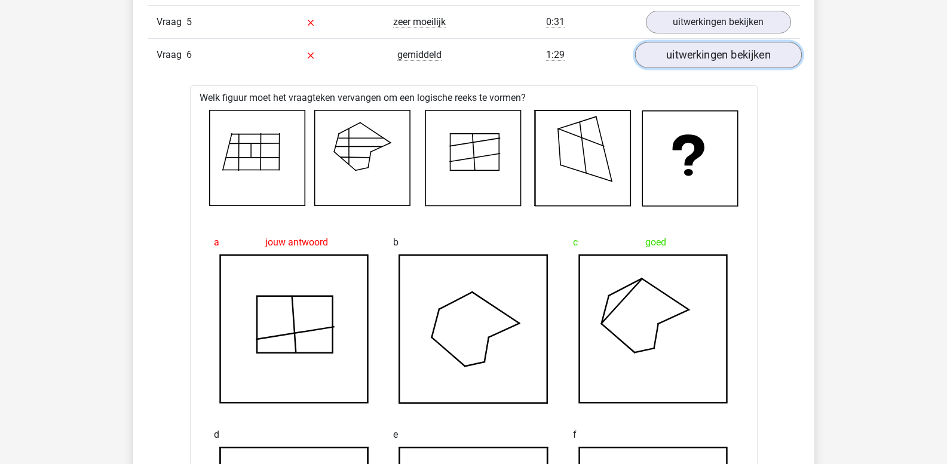
click at [726, 59] on link "uitwerkingen bekijken" at bounding box center [718, 55] width 167 height 26
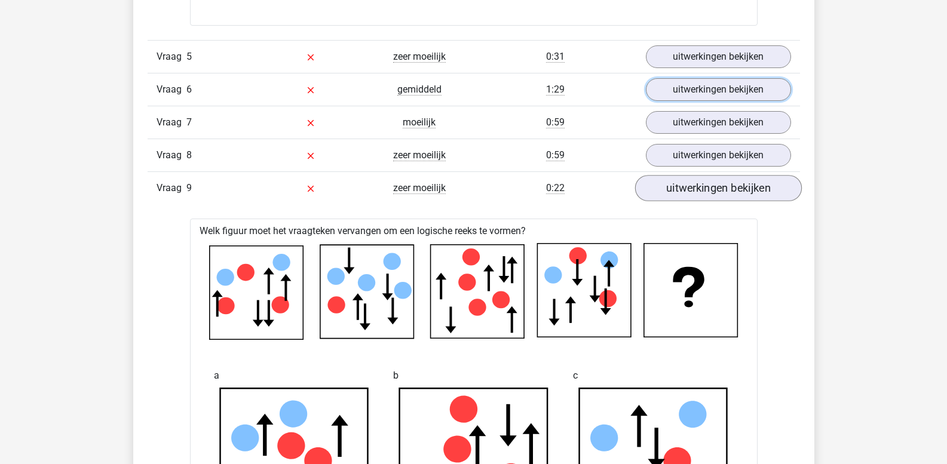
scroll to position [1782, 0]
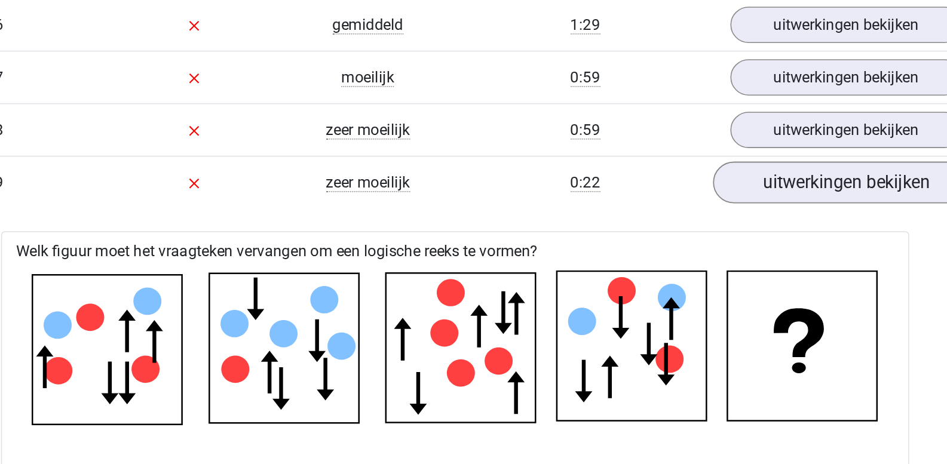
click at [643, 227] on div "Vraag 9 zeer moeilijk 0:22 uitwerkingen bekijken" at bounding box center [474, 241] width 653 height 33
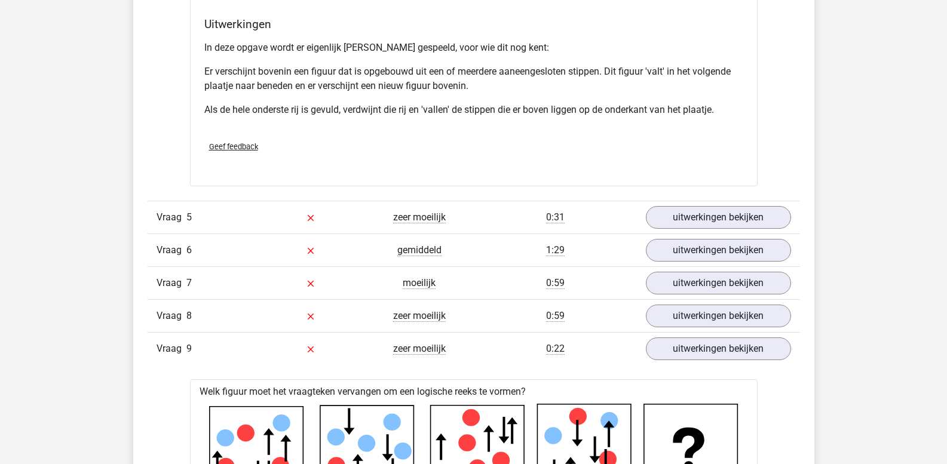
scroll to position [1673, 0]
